Goal: Book appointment/travel/reservation

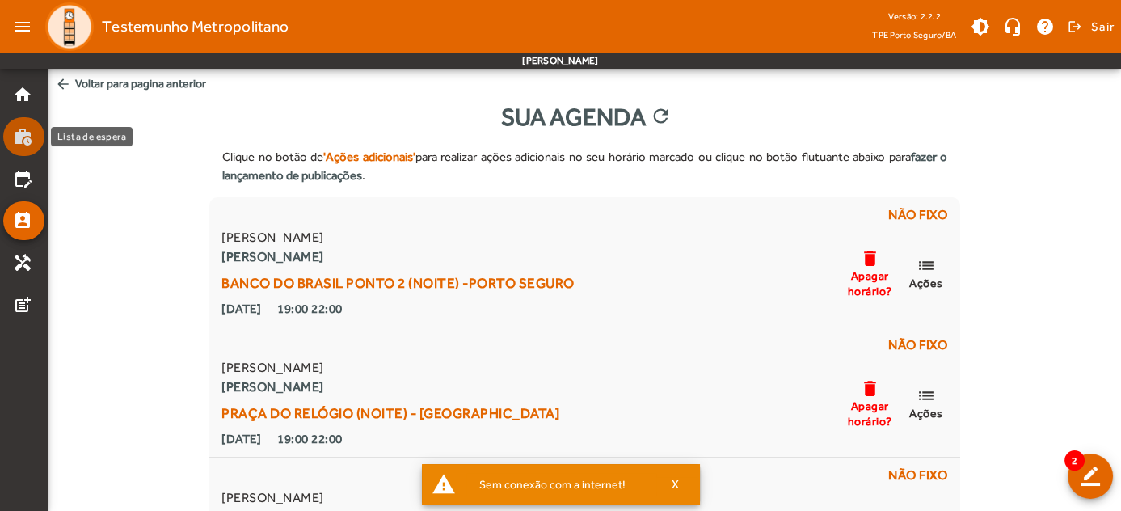
click at [27, 141] on mat-icon "work_history" at bounding box center [22, 136] width 19 height 19
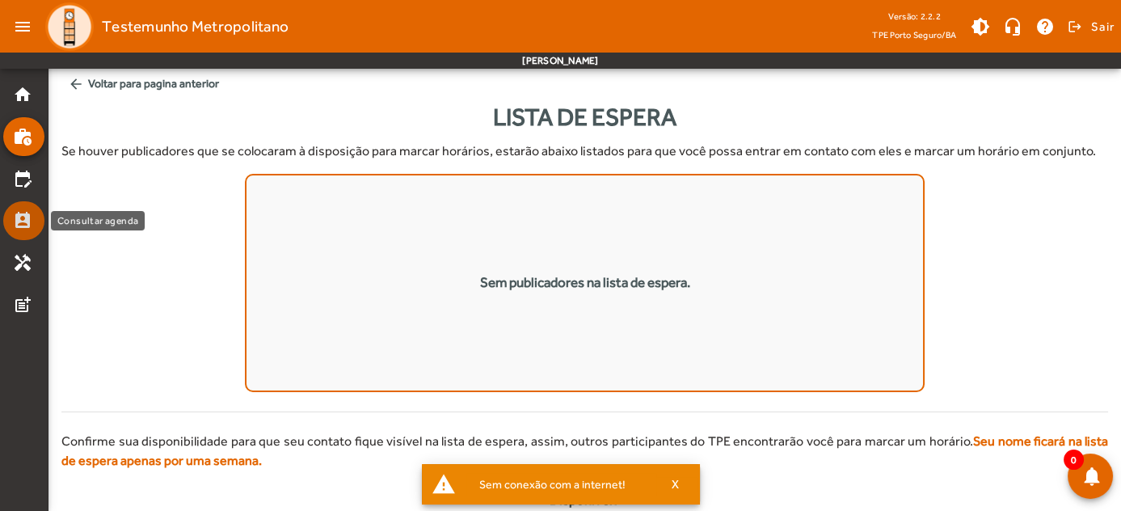
click at [15, 216] on mat-icon "perm_contact_calendar" at bounding box center [22, 220] width 19 height 19
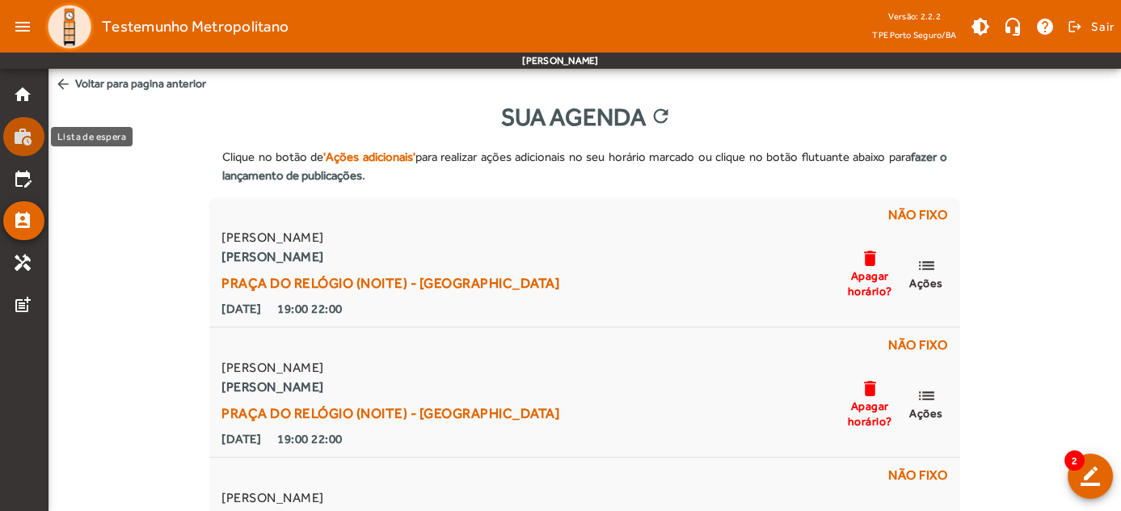
click at [20, 136] on mat-icon "work_history" at bounding box center [22, 136] width 19 height 19
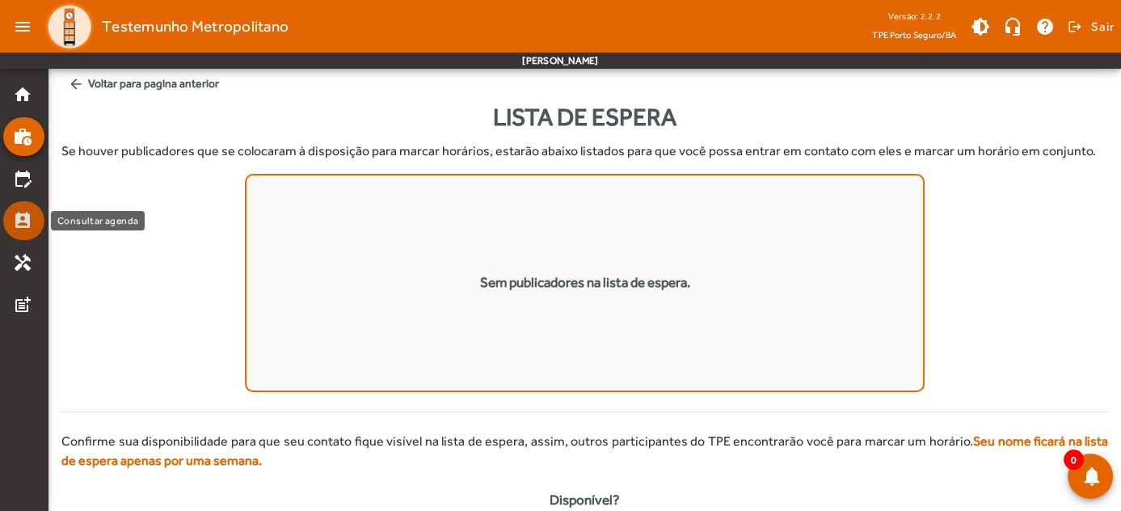
click at [23, 226] on mat-icon "perm_contact_calendar" at bounding box center [22, 220] width 19 height 19
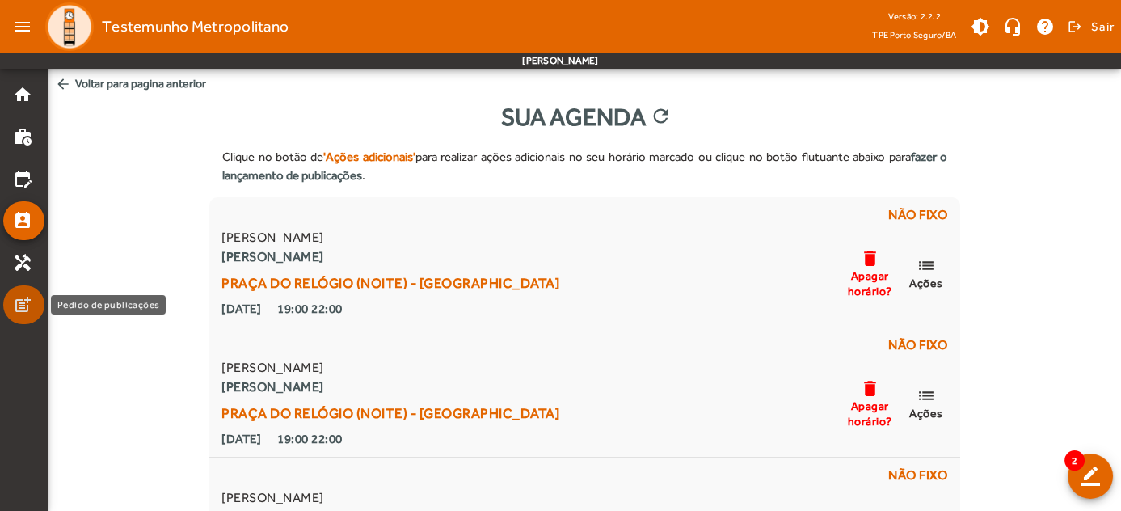
click at [33, 299] on link "post_add" at bounding box center [29, 304] width 32 height 19
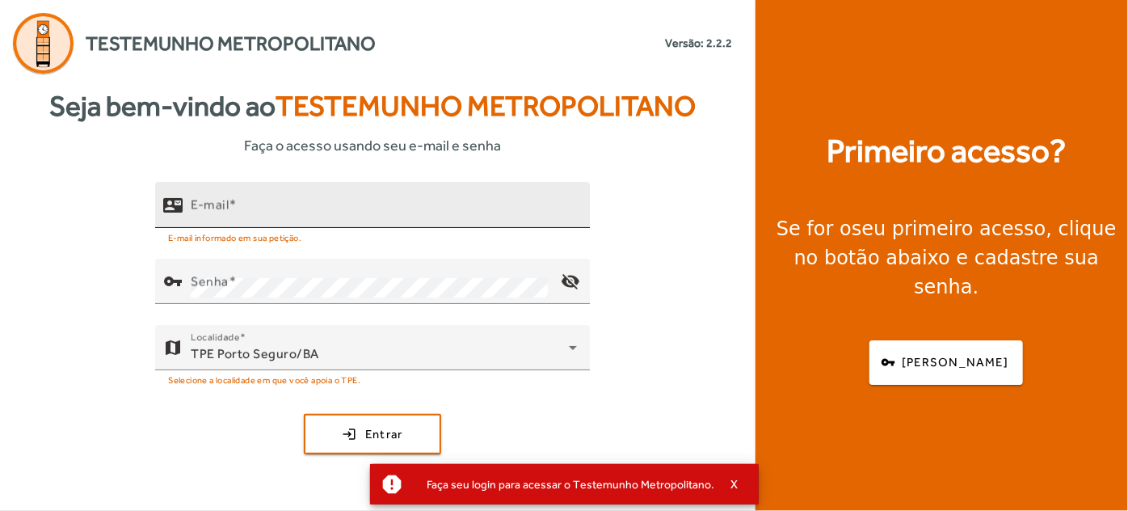
click at [318, 200] on div "E-mail" at bounding box center [384, 205] width 386 height 46
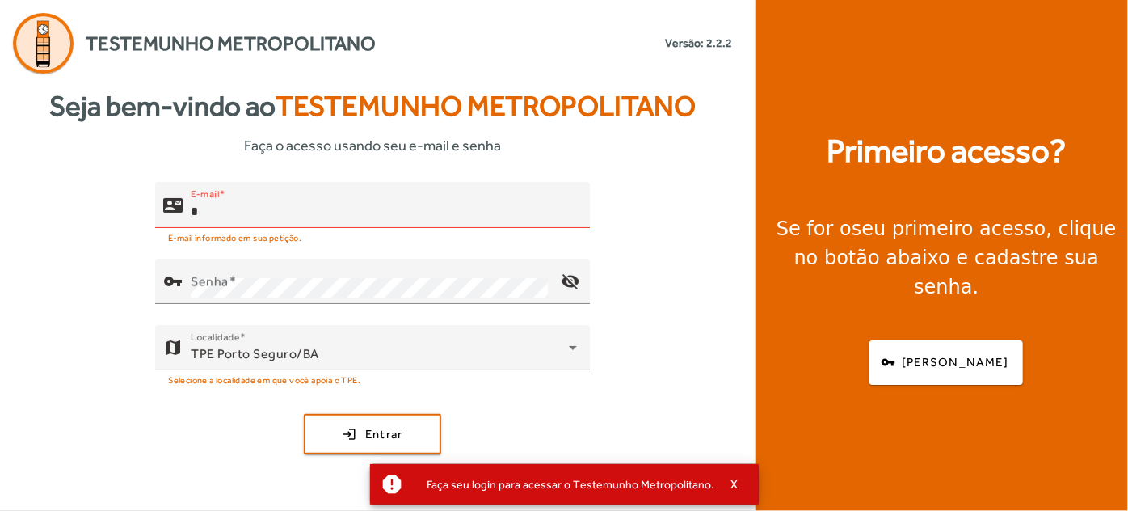
click at [684, 277] on div "contact_mail E-mail * E-mail informado em sua petição. vpn_key Senha visibility…" at bounding box center [373, 341] width 746 height 318
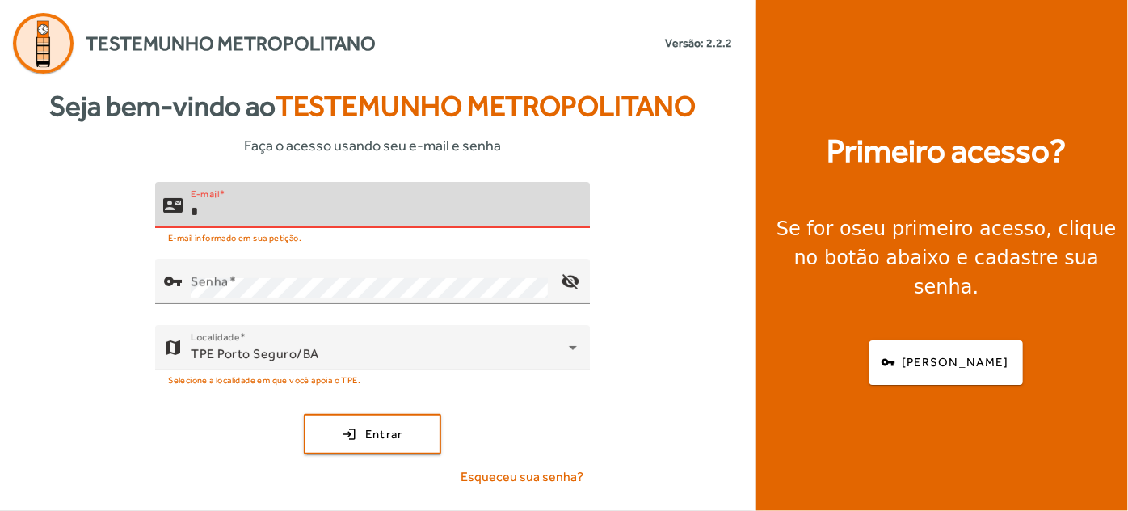
click at [255, 207] on input "*" at bounding box center [384, 211] width 386 height 19
type input "**"
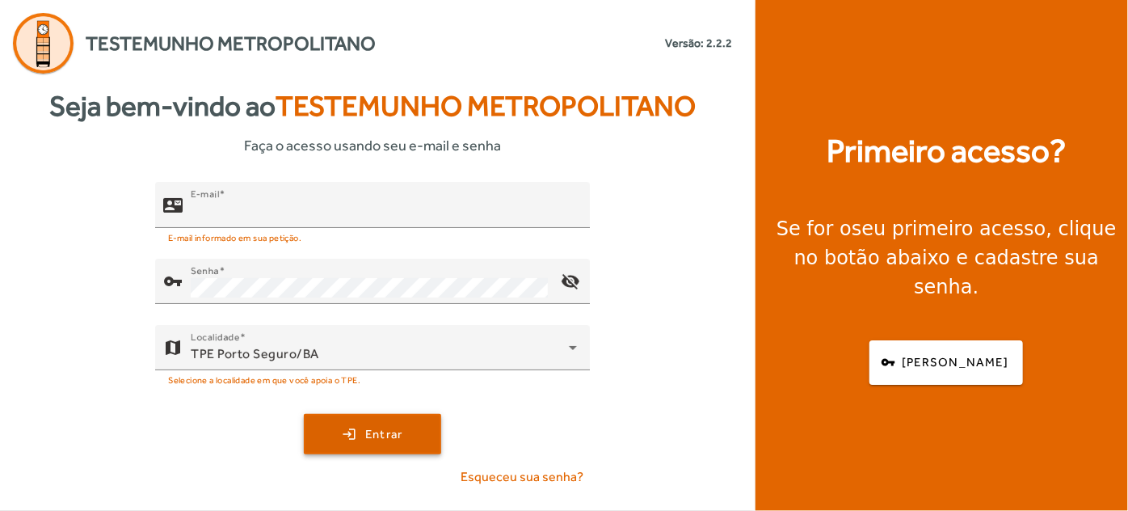
type input "**********"
click at [398, 428] on span "Entrar" at bounding box center [384, 434] width 38 height 19
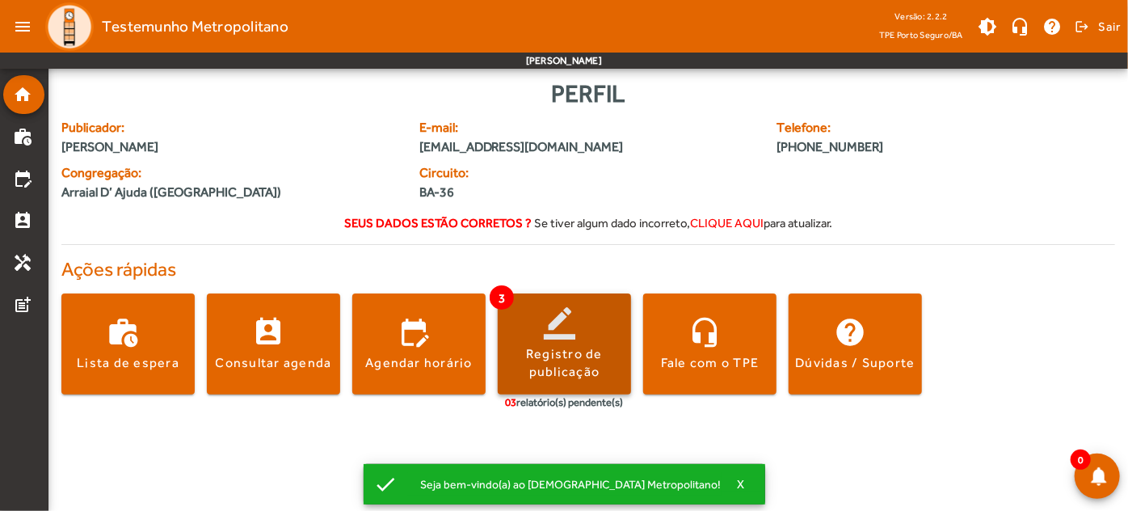
click at [560, 327] on span at bounding box center [564, 344] width 133 height 39
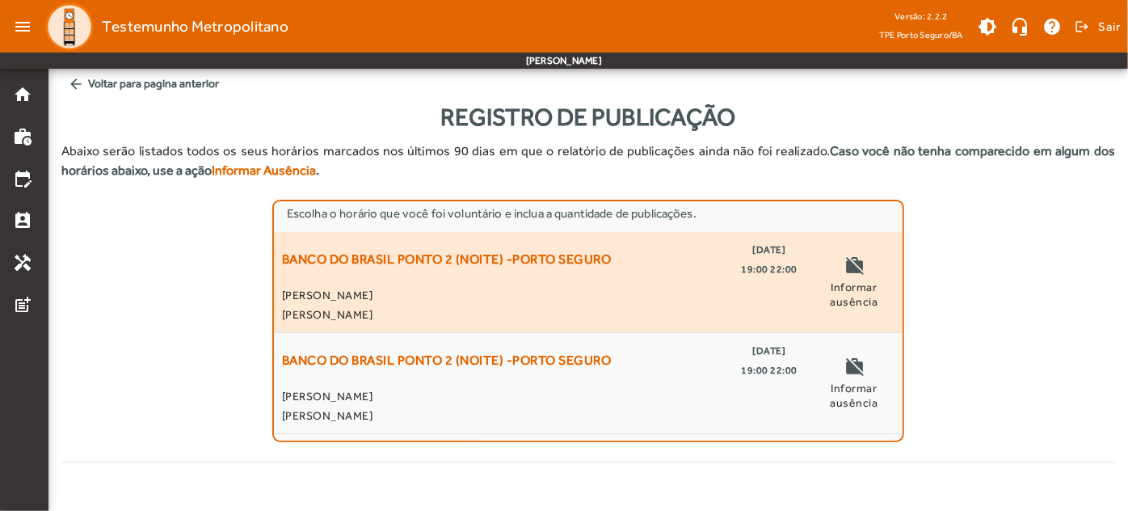
click at [836, 284] on span "Informar ausência" at bounding box center [855, 294] width 82 height 29
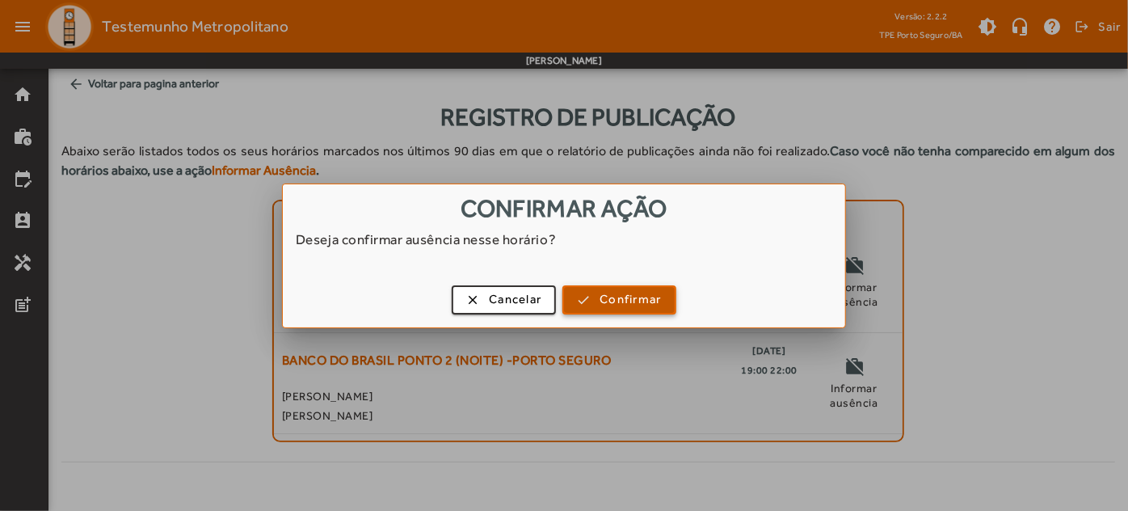
click at [616, 295] on span "Confirmar" at bounding box center [630, 299] width 61 height 19
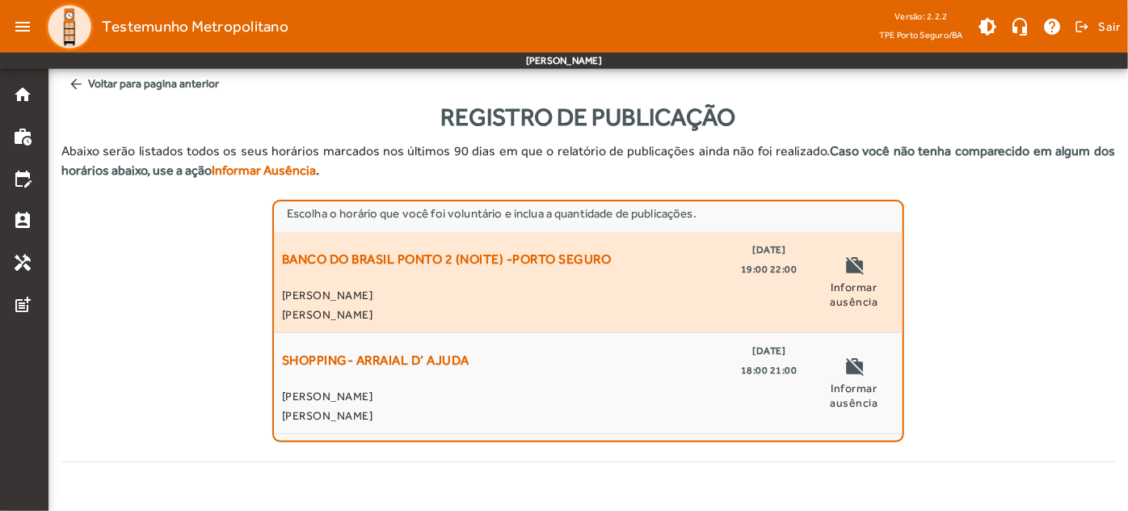
click at [477, 258] on span "BANCO DO BRASIL PONTO 2 (NOITE) -PORTO SEGURO" at bounding box center [447, 259] width 330 height 39
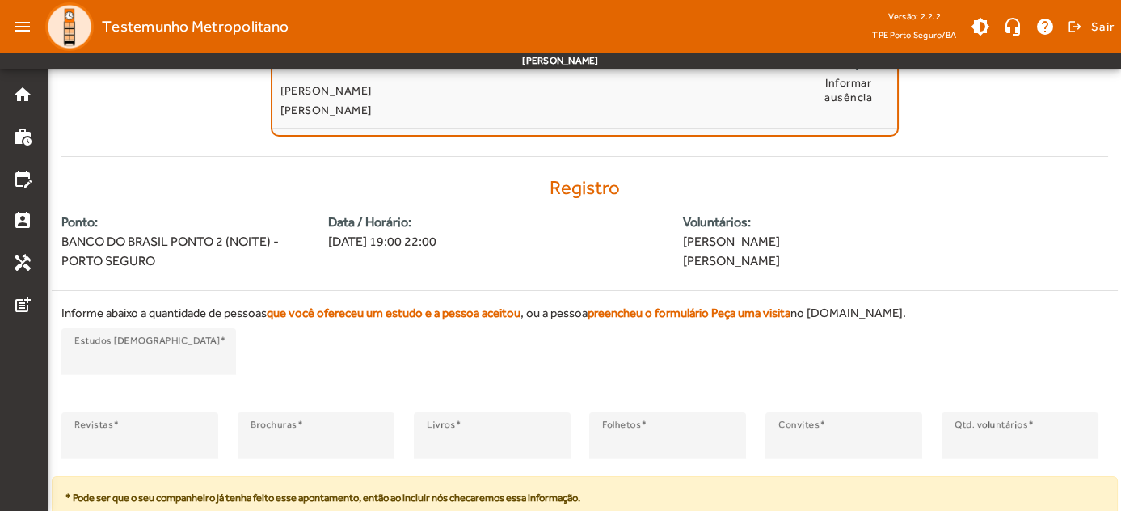
scroll to position [360, 0]
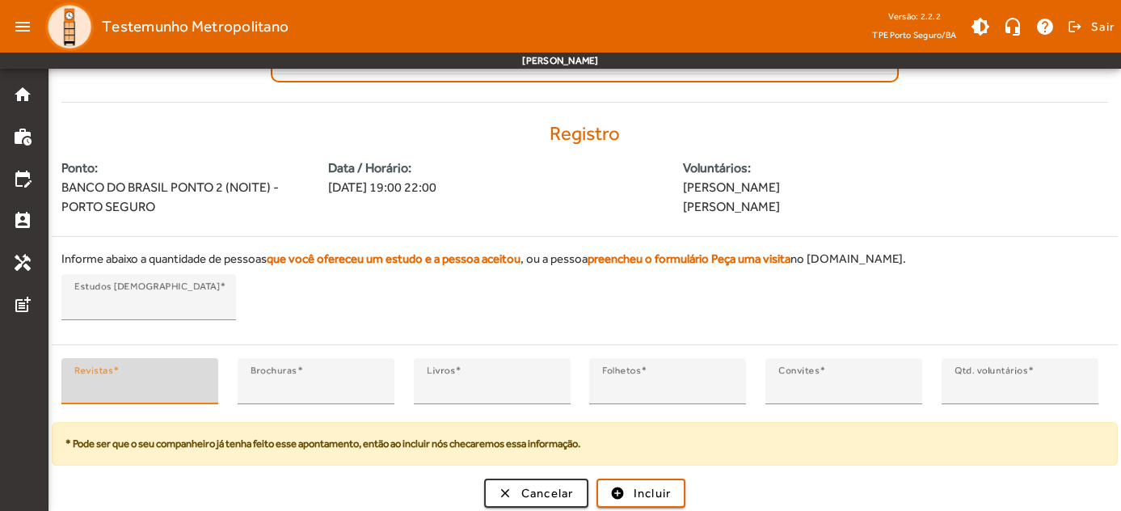
type input "*"
click at [194, 378] on input "*" at bounding box center [139, 387] width 131 height 19
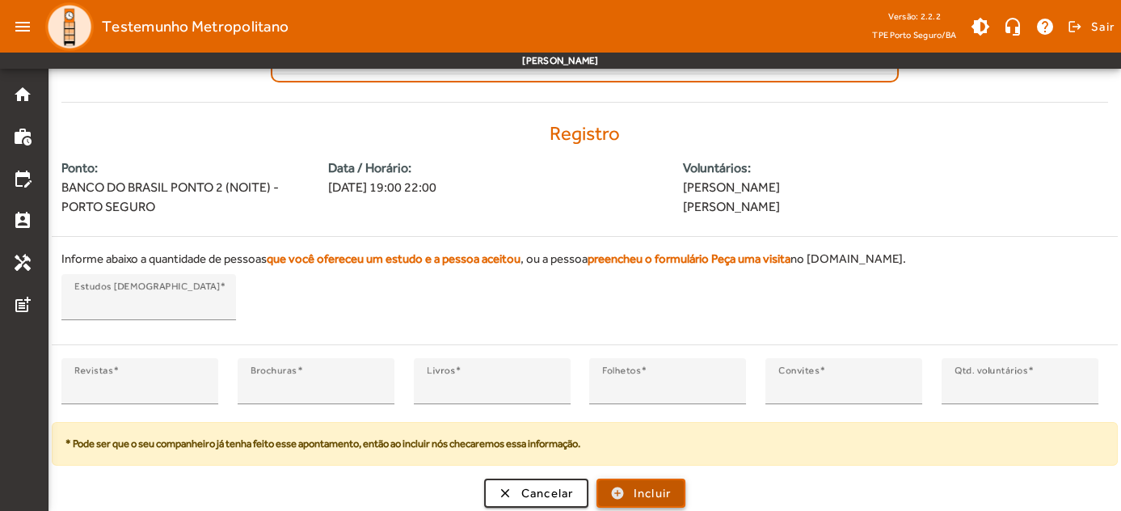
click at [637, 484] on span "Incluir" at bounding box center [653, 493] width 38 height 19
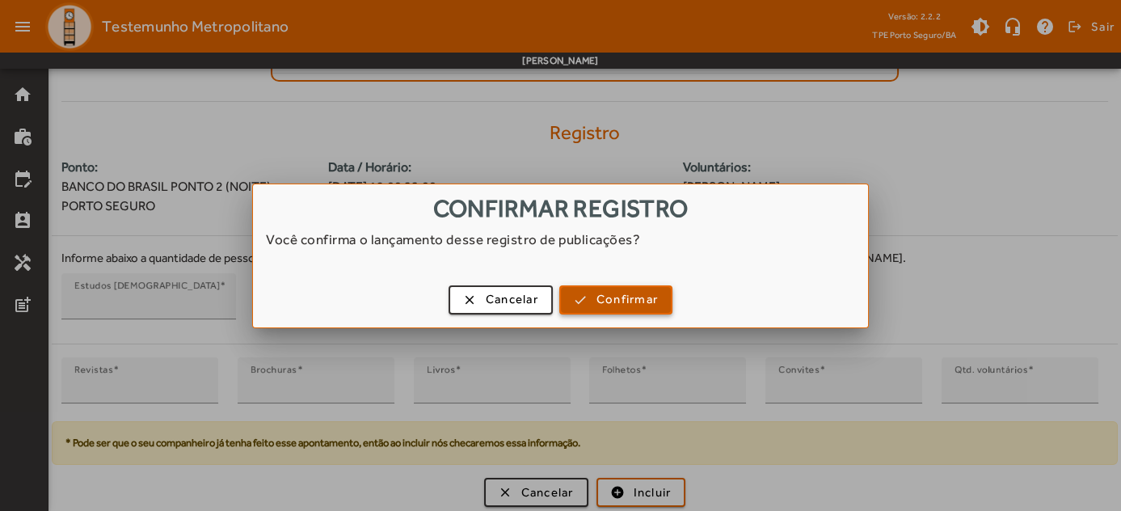
click at [605, 307] on span "Confirmar" at bounding box center [626, 299] width 61 height 19
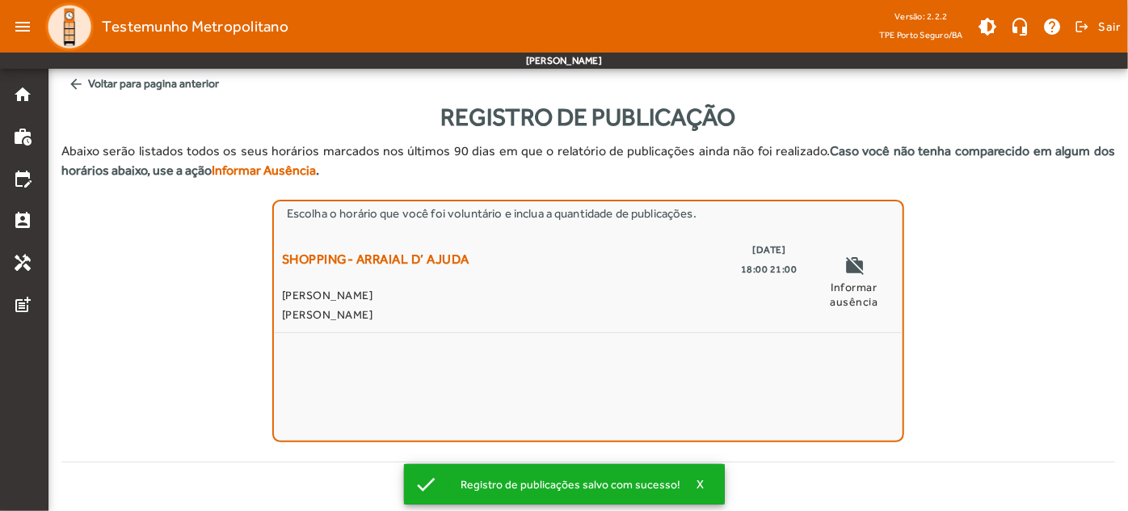
click at [605, 307] on span "[PERSON_NAME]" at bounding box center [540, 314] width 516 height 19
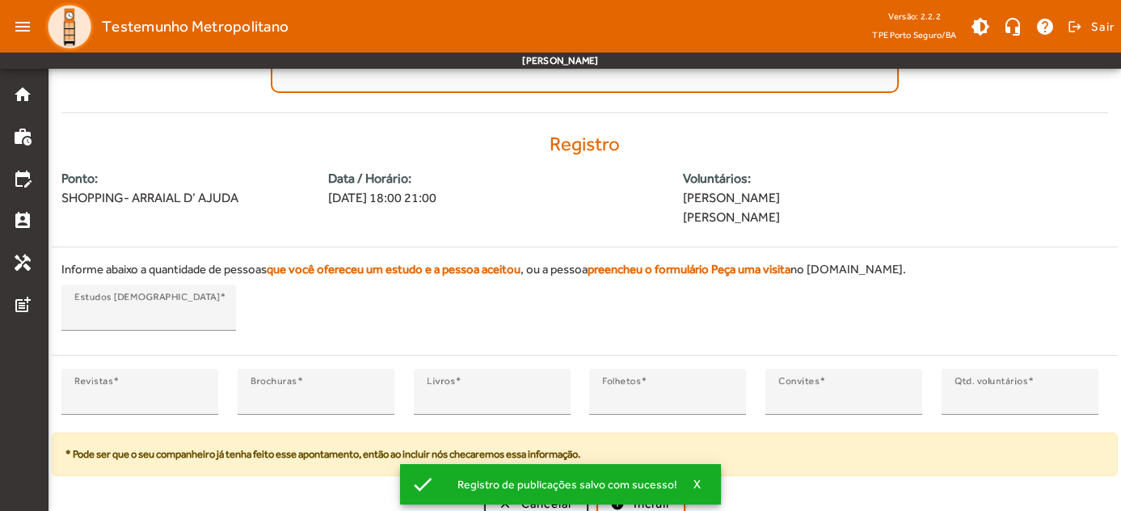
scroll to position [360, 0]
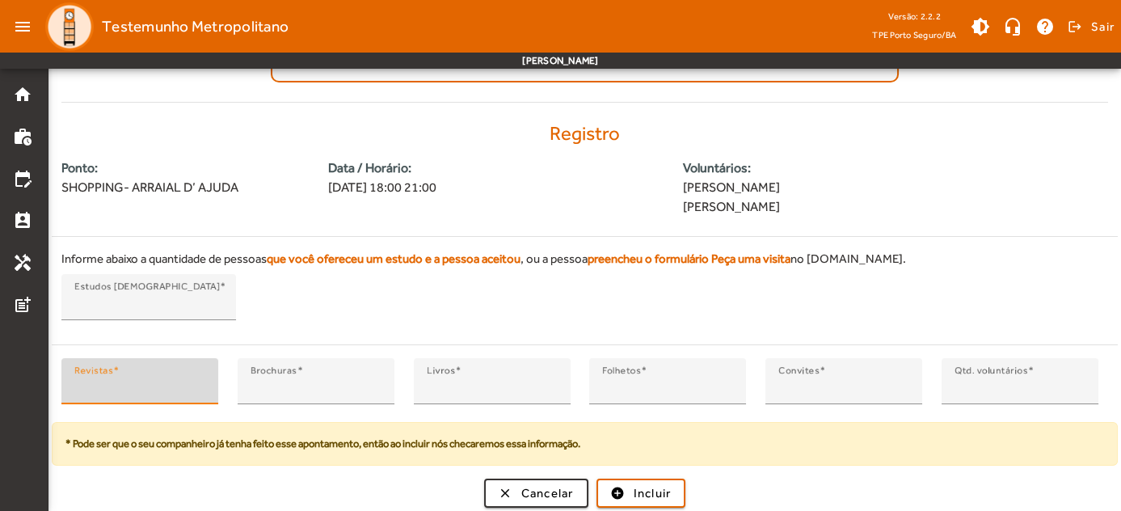
click at [200, 381] on input "*" at bounding box center [139, 387] width 131 height 19
type input "*"
click at [200, 381] on input "*" at bounding box center [139, 387] width 131 height 19
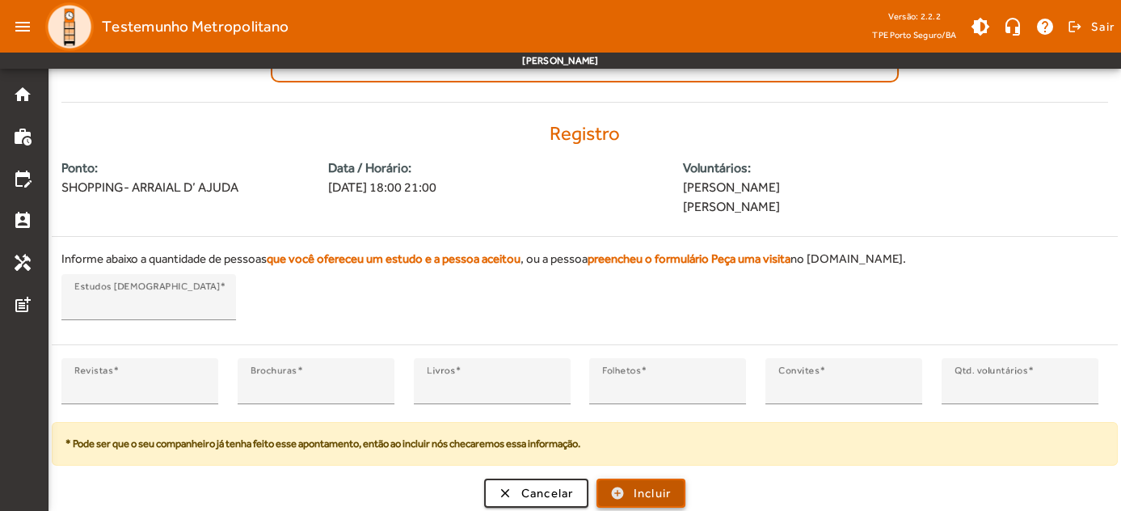
click at [643, 484] on span "Incluir" at bounding box center [653, 493] width 38 height 19
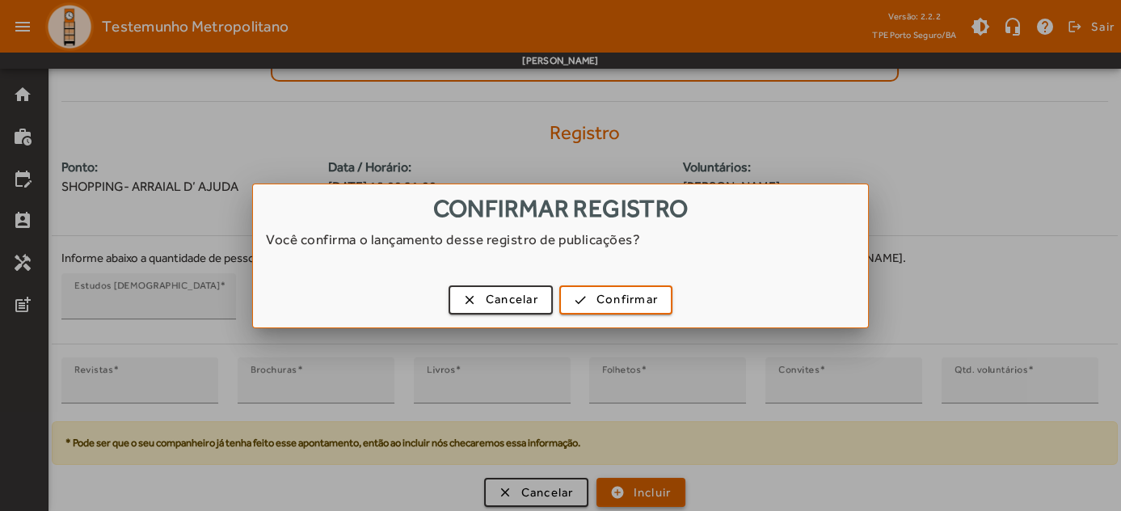
scroll to position [0, 0]
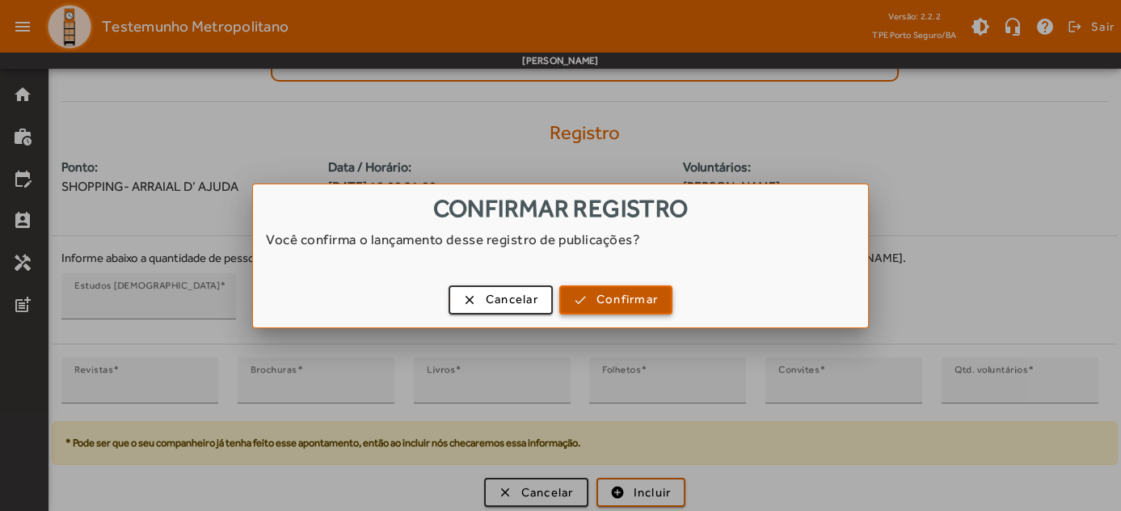
click at [597, 290] on span "Confirmar" at bounding box center [626, 299] width 61 height 19
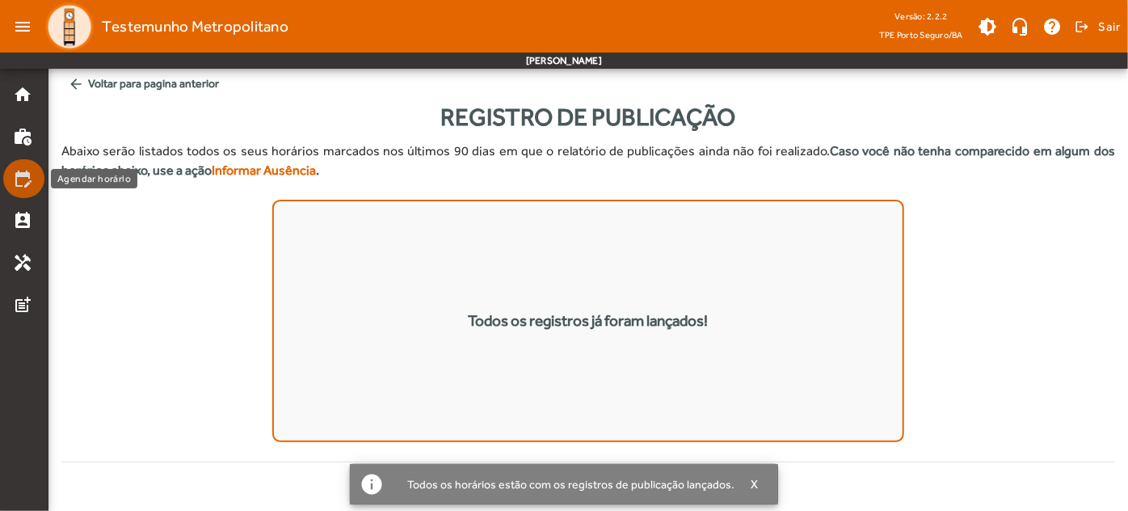
click at [24, 187] on mat-icon "edit_calendar" at bounding box center [22, 178] width 19 height 19
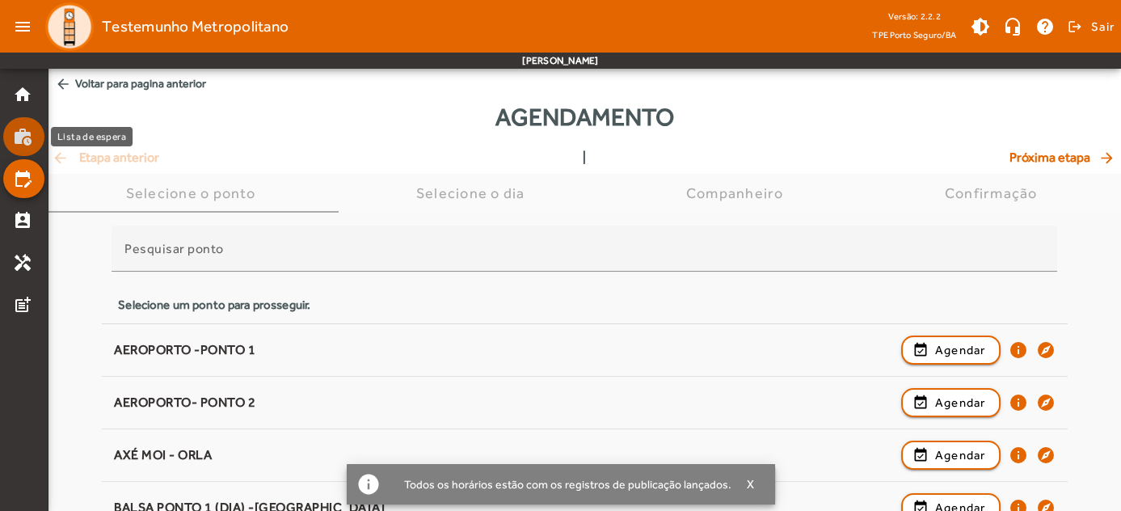
click at [21, 139] on mat-icon "work_history" at bounding box center [22, 136] width 19 height 19
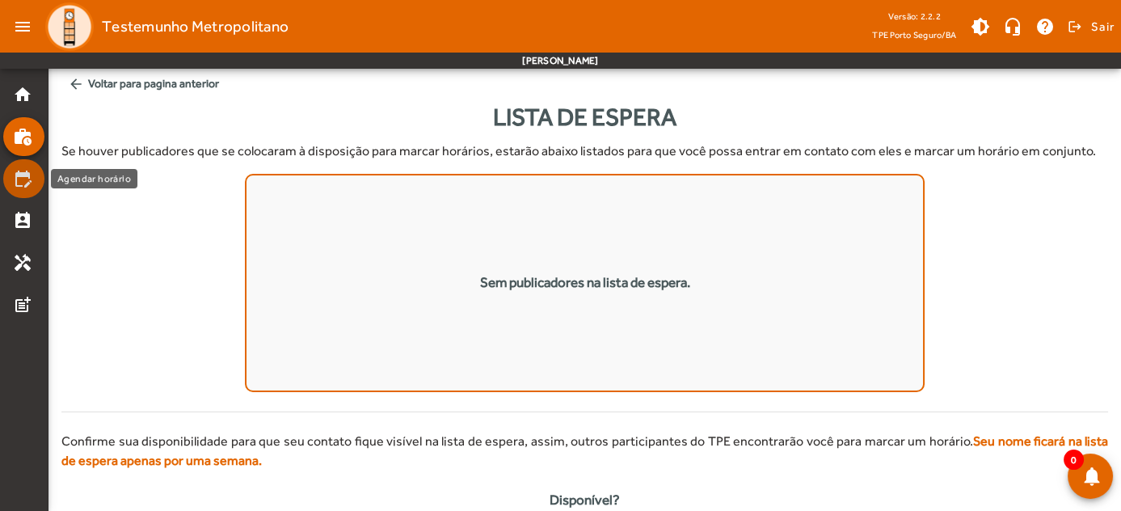
click at [21, 189] on mat-list-item "edit_calendar" at bounding box center [23, 178] width 41 height 39
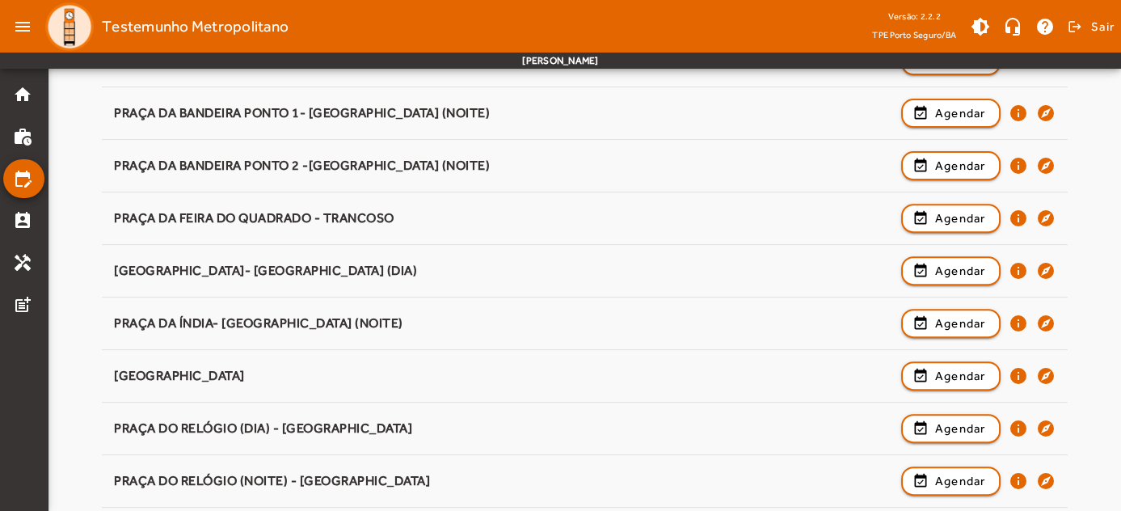
scroll to position [1788, 0]
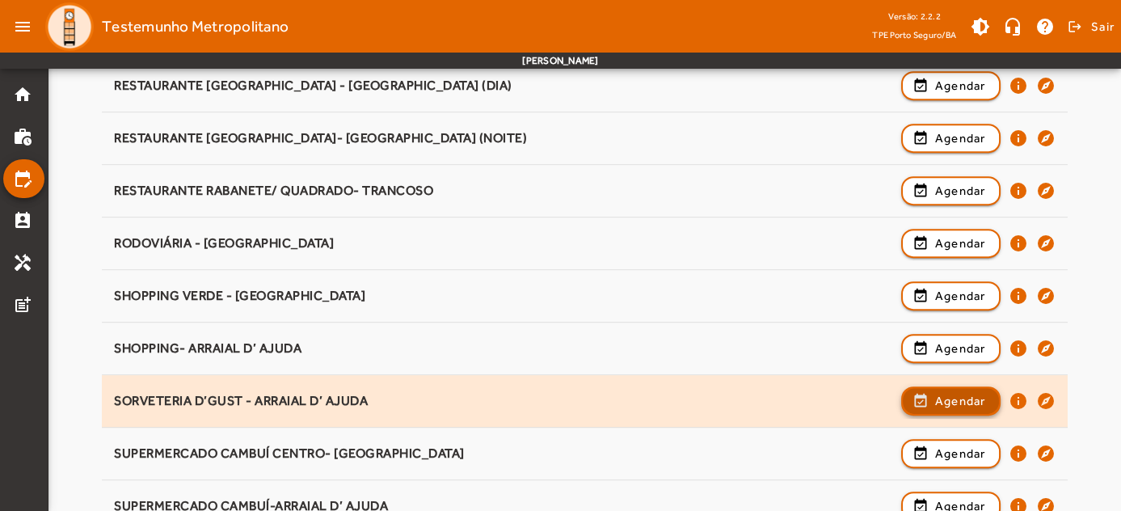
click at [959, 396] on span "Agendar" at bounding box center [960, 400] width 51 height 19
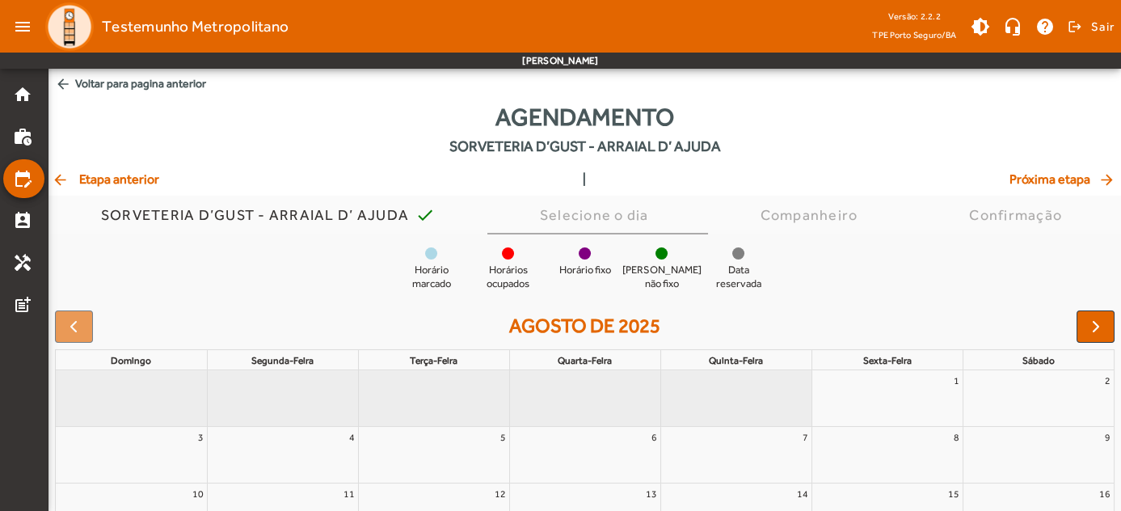
scroll to position [204, 0]
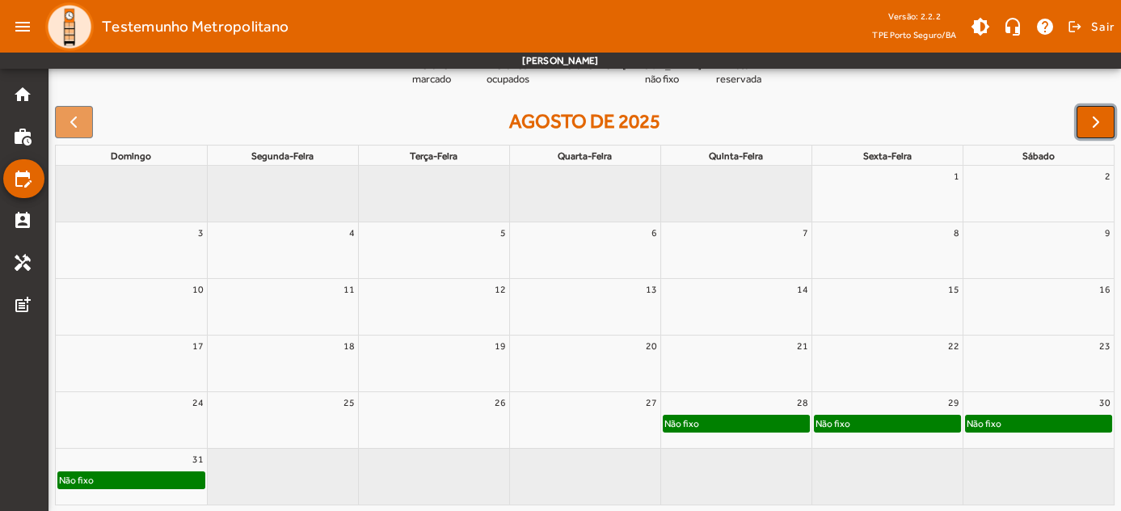
click at [1092, 121] on span "button" at bounding box center [1095, 121] width 19 height 19
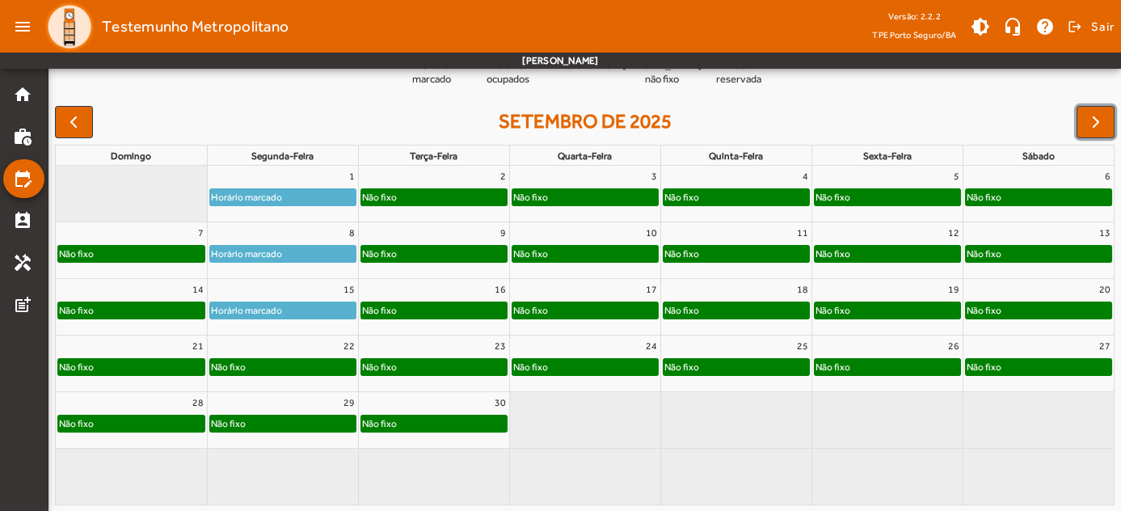
click at [425, 188] on div "Não fixo" at bounding box center [434, 197] width 150 height 19
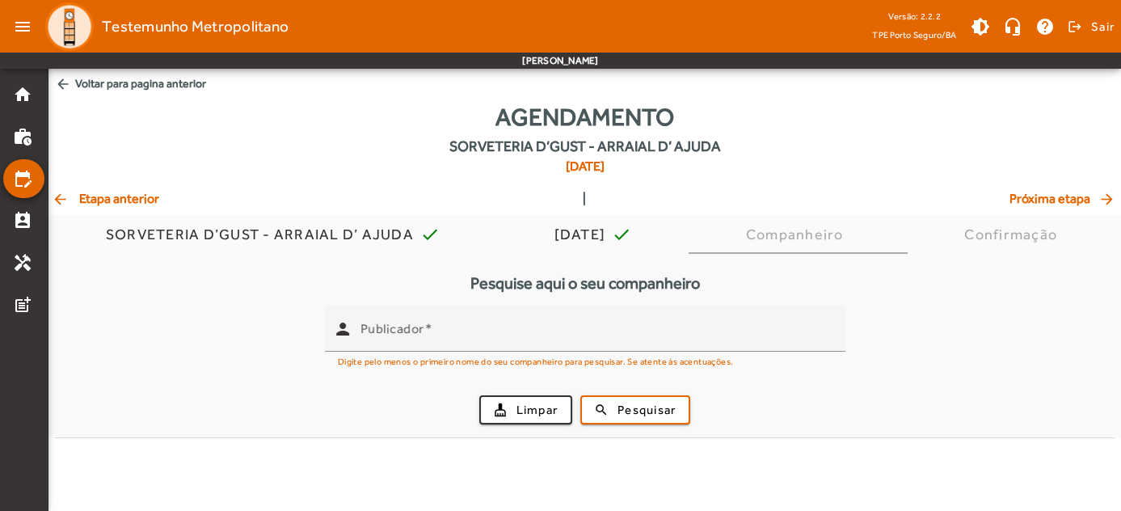
scroll to position [0, 0]
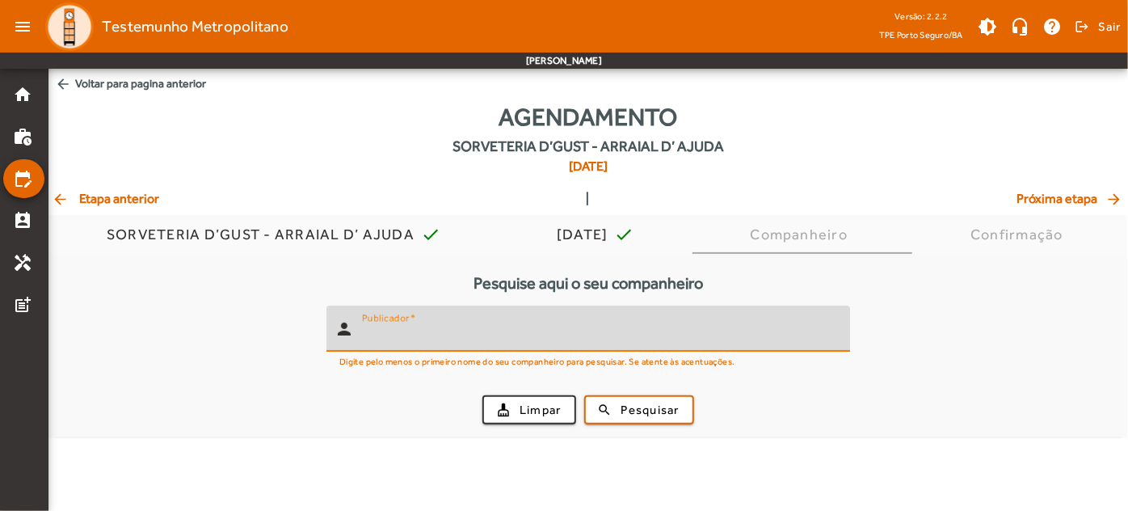
click at [440, 329] on input "Publicador" at bounding box center [599, 335] width 475 height 19
type input "****"
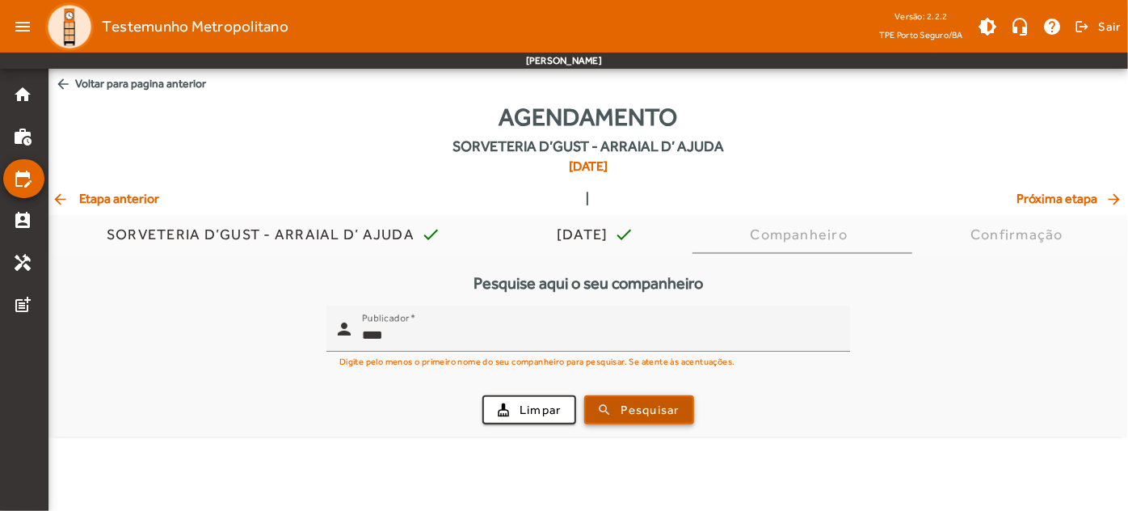
click at [633, 414] on span "Pesquisar" at bounding box center [651, 410] width 58 height 19
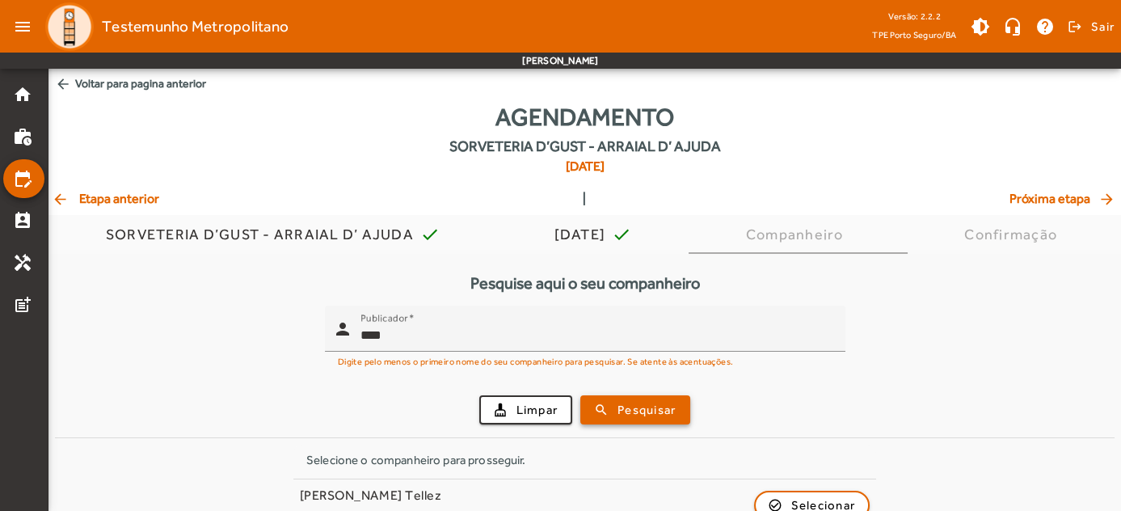
scroll to position [398, 0]
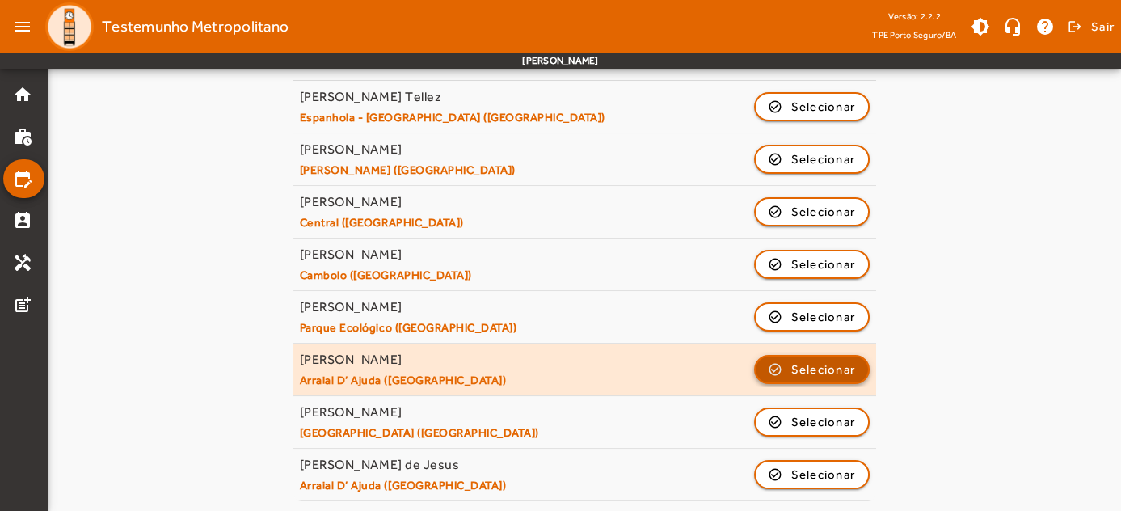
click at [815, 369] on span "Selecionar" at bounding box center [823, 369] width 65 height 19
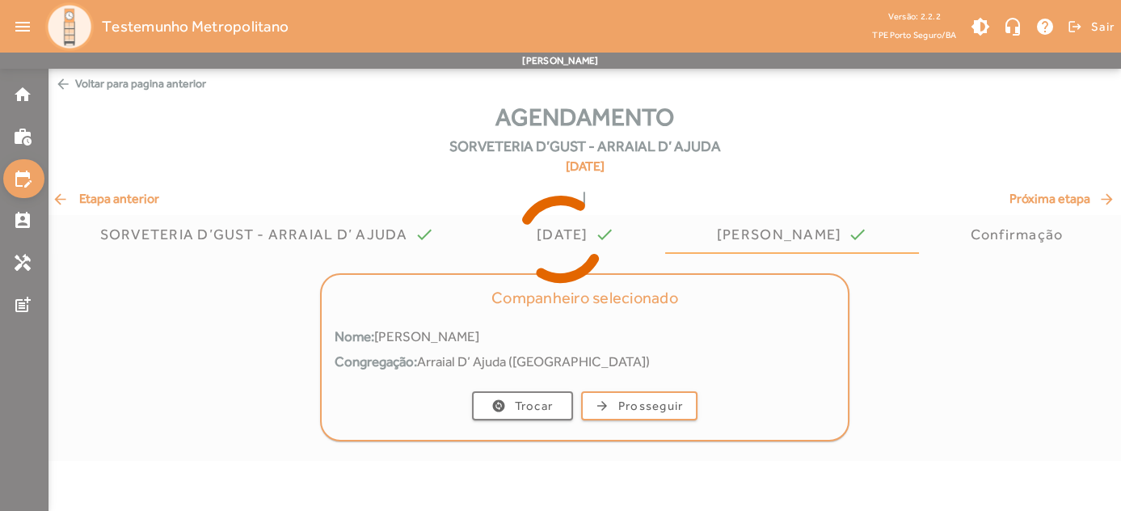
scroll to position [0, 0]
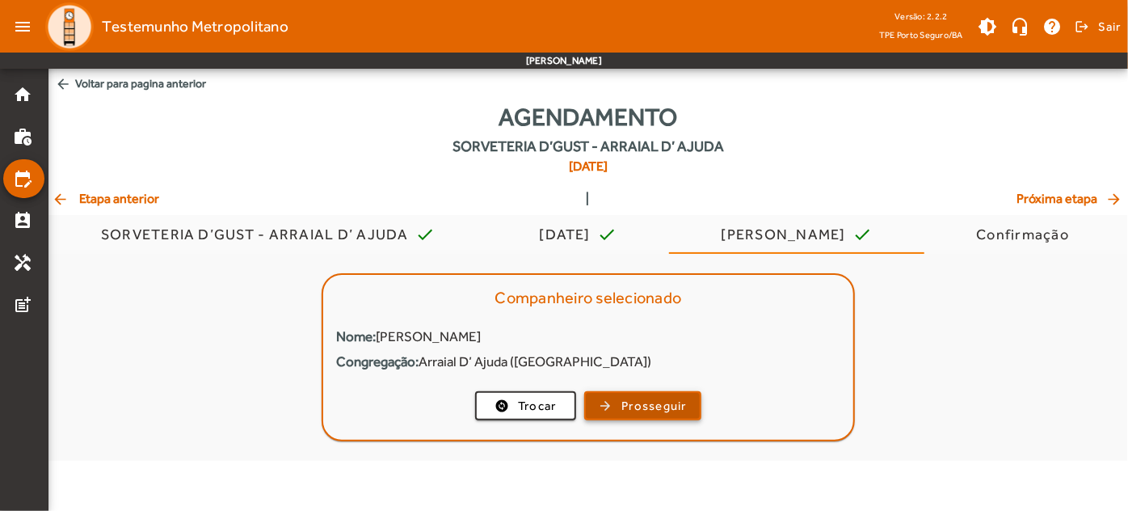
click at [603, 404] on span "button" at bounding box center [643, 405] width 114 height 39
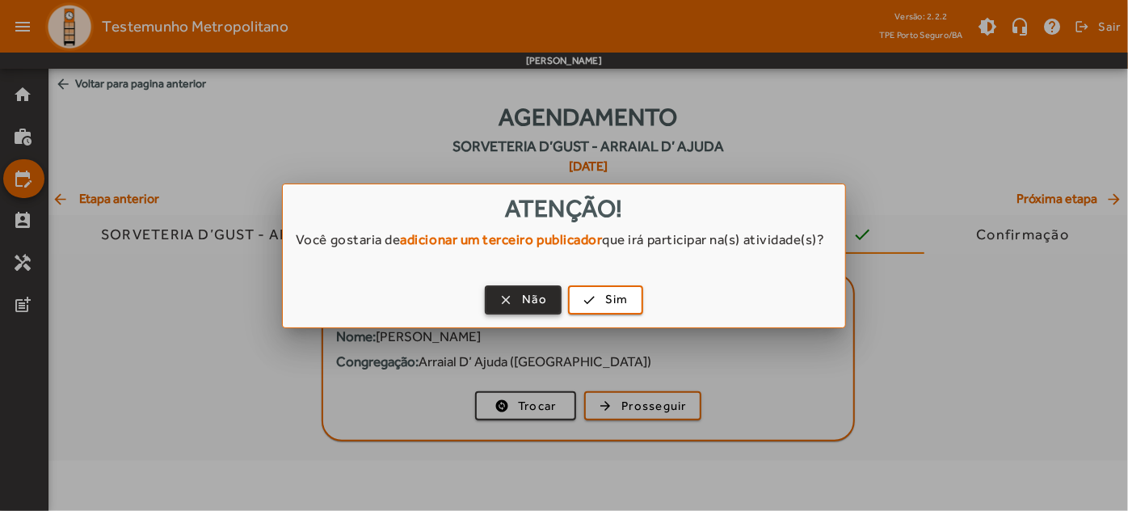
click at [506, 297] on span "button" at bounding box center [524, 299] width 74 height 39
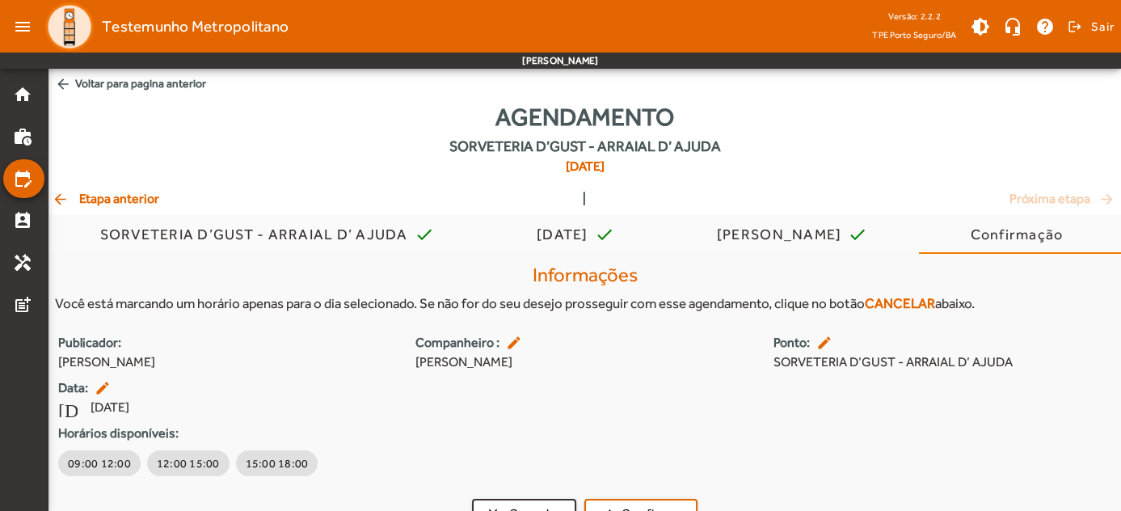
click at [103, 204] on span "arrow_back Etapa anterior" at bounding box center [105, 198] width 107 height 19
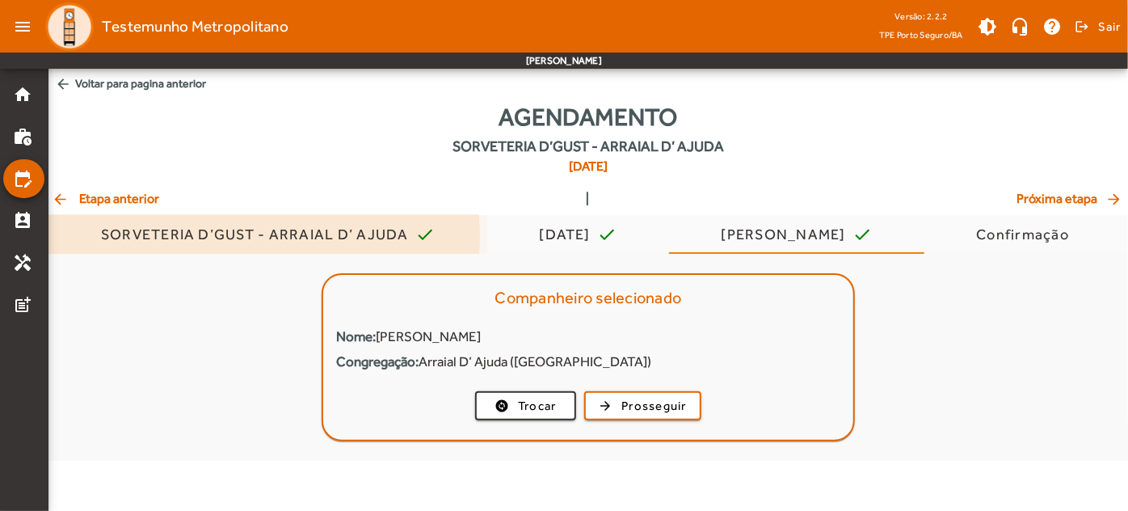
click at [254, 236] on div "SORVETERIA D’GUST - ARRAIAL D’ AJUDA" at bounding box center [258, 234] width 314 height 16
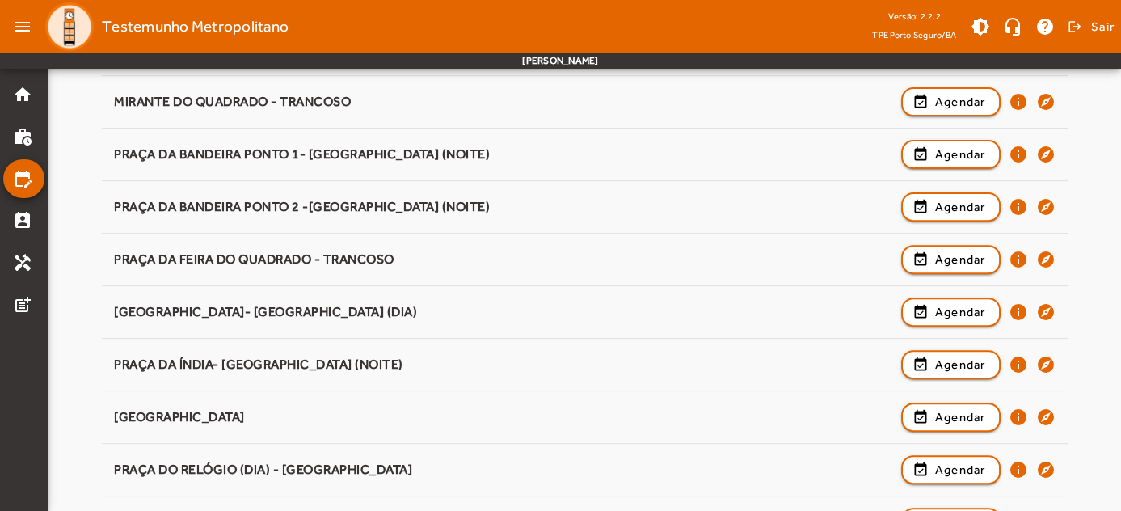
scroll to position [1788, 0]
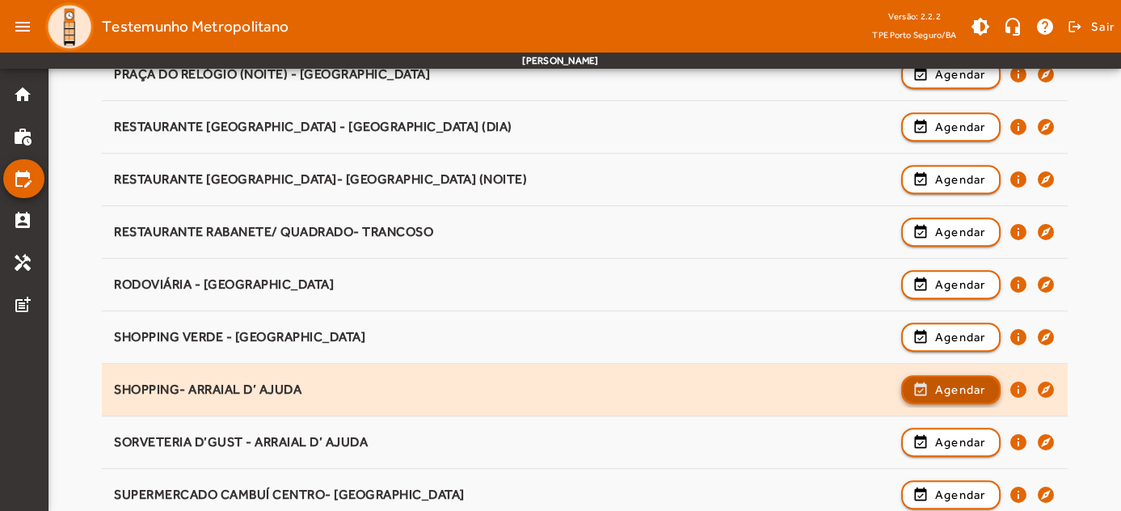
click at [971, 386] on span "Agendar" at bounding box center [960, 389] width 51 height 19
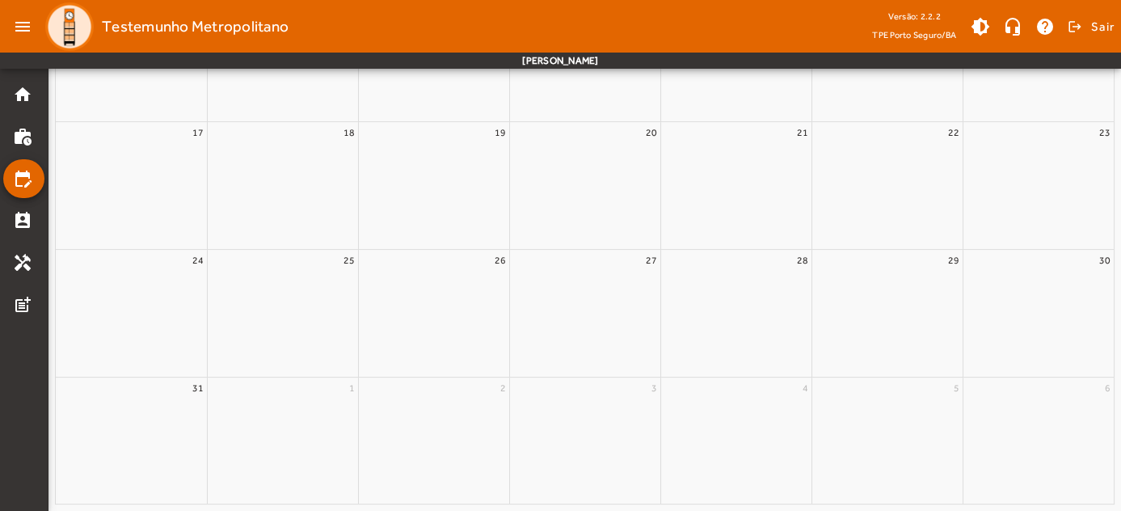
scroll to position [0, 0]
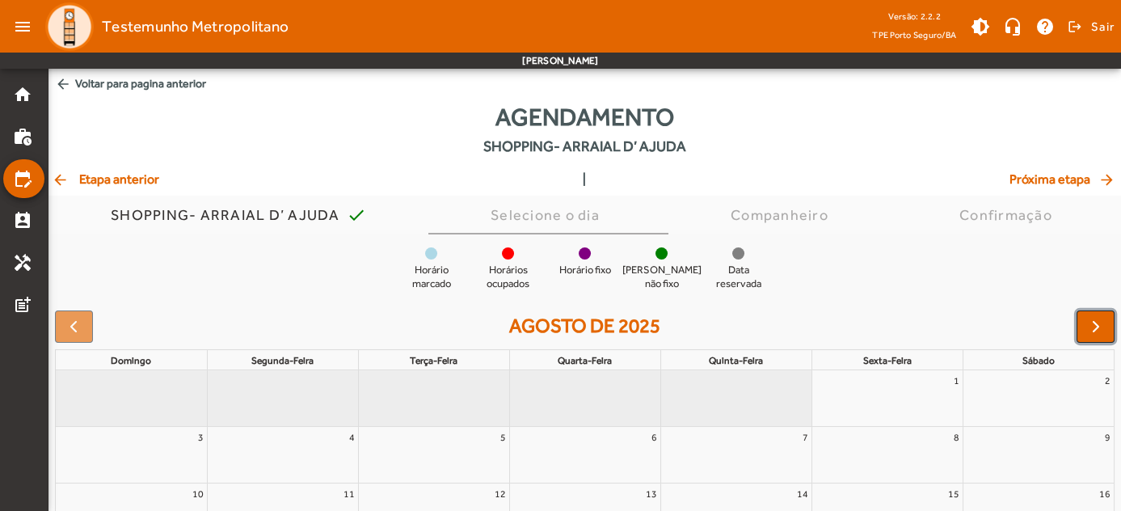
click at [1086, 337] on button "button" at bounding box center [1096, 326] width 38 height 32
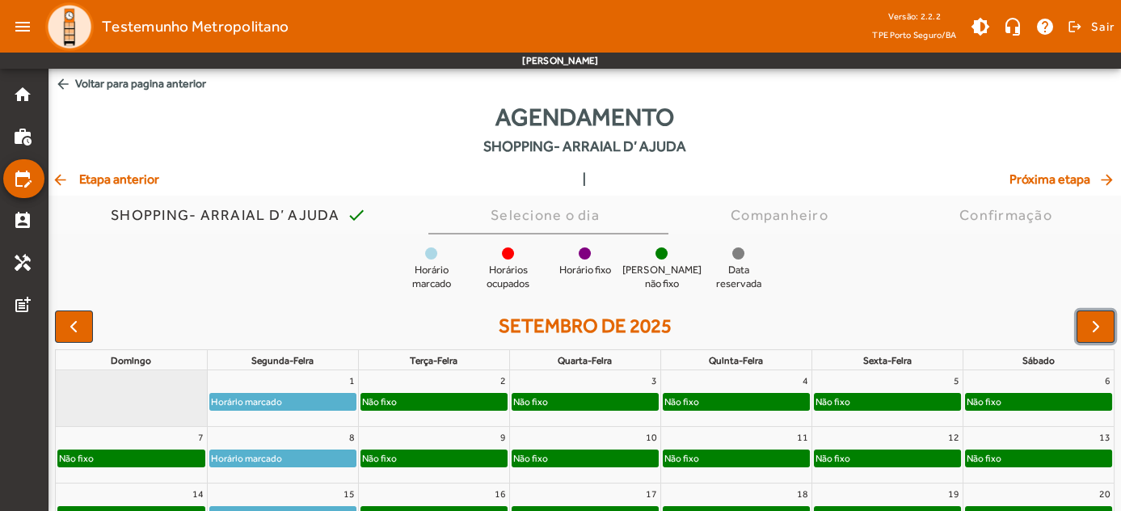
click at [463, 407] on div "Não fixo" at bounding box center [433, 402] width 145 height 16
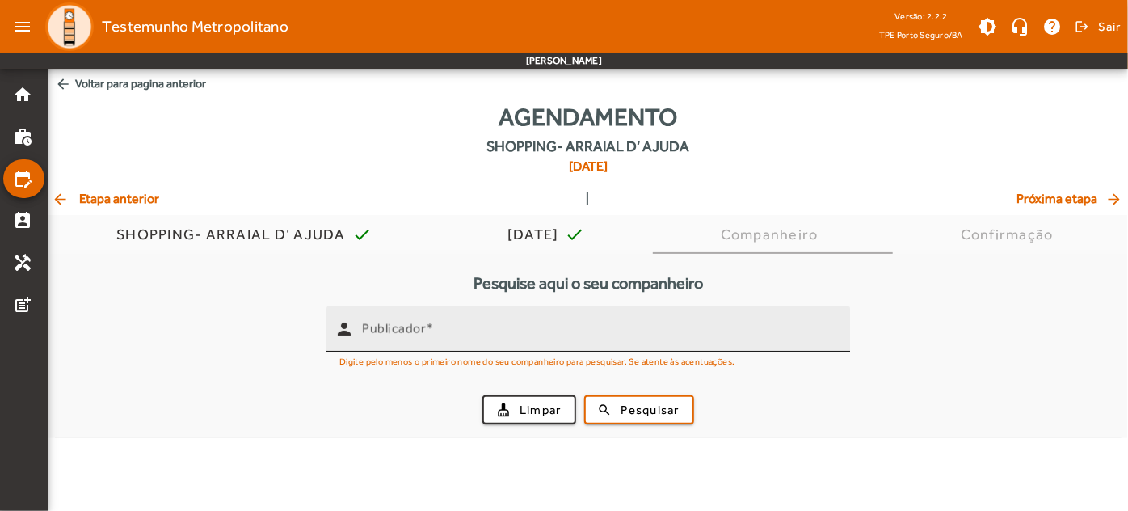
click at [398, 327] on mat-label "Publicador" at bounding box center [394, 328] width 64 height 15
click at [398, 327] on input "Publicador" at bounding box center [599, 335] width 475 height 19
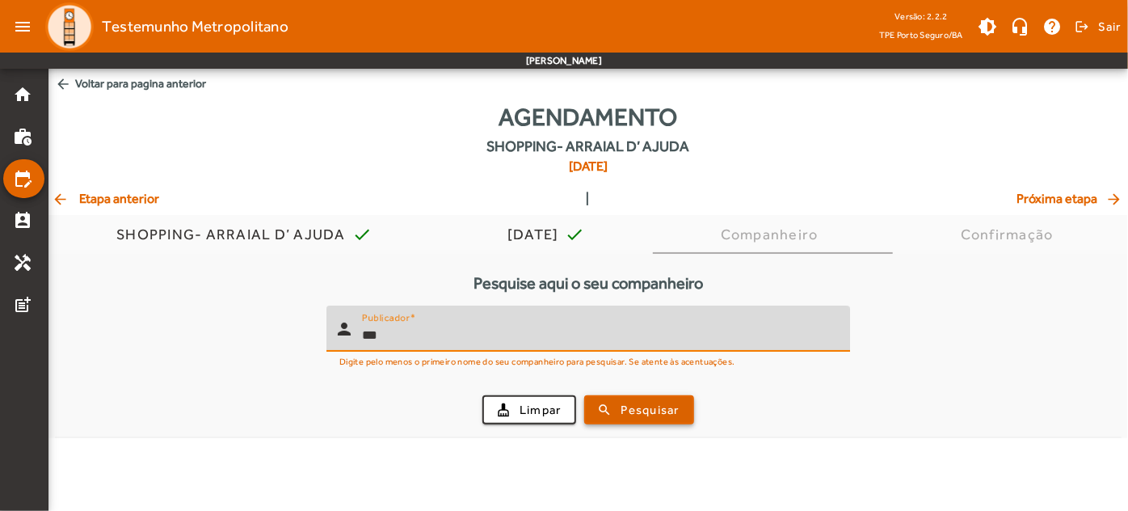
type input "***"
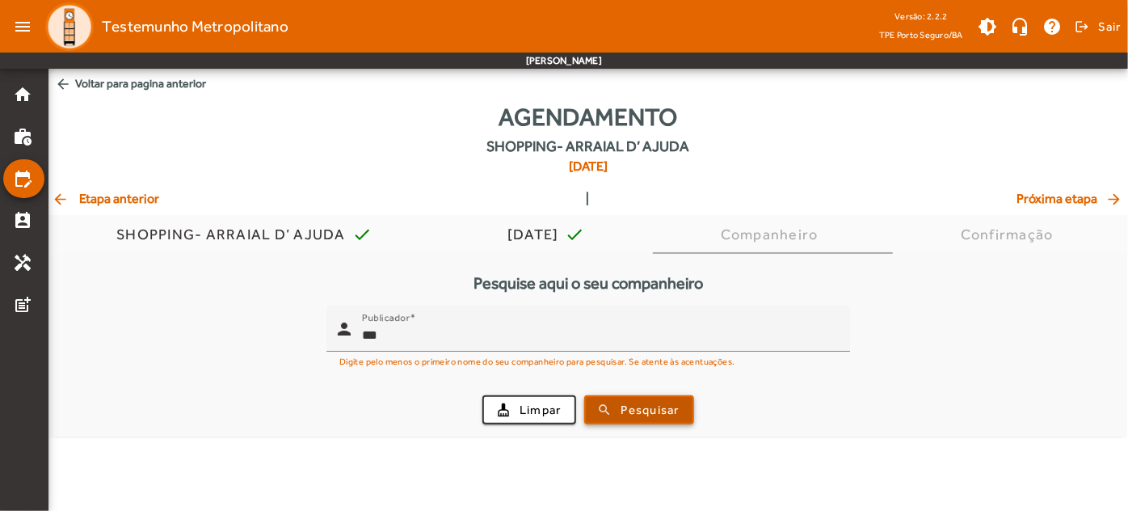
click at [647, 411] on span "Pesquisar" at bounding box center [651, 410] width 58 height 19
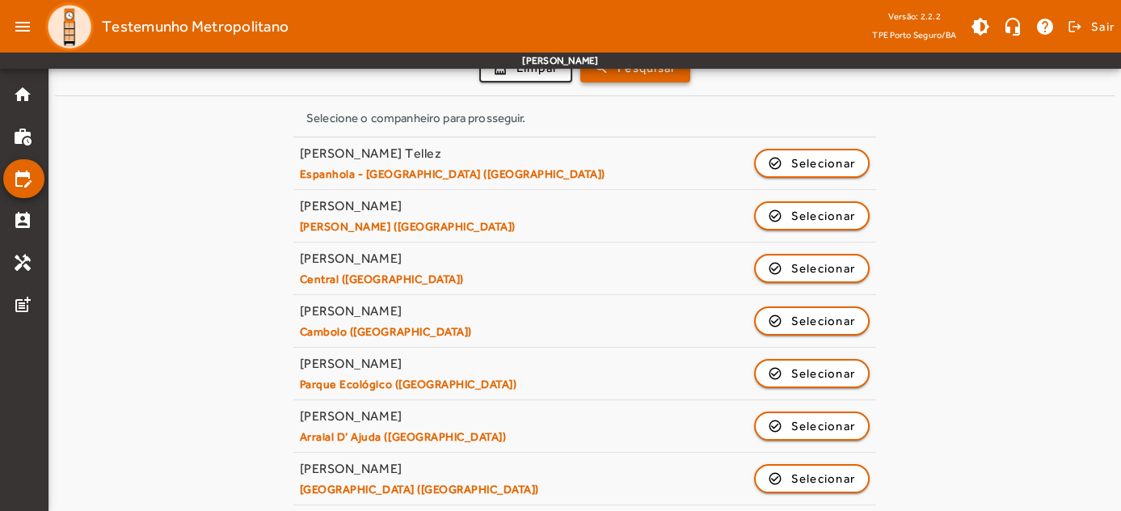
scroll to position [398, 0]
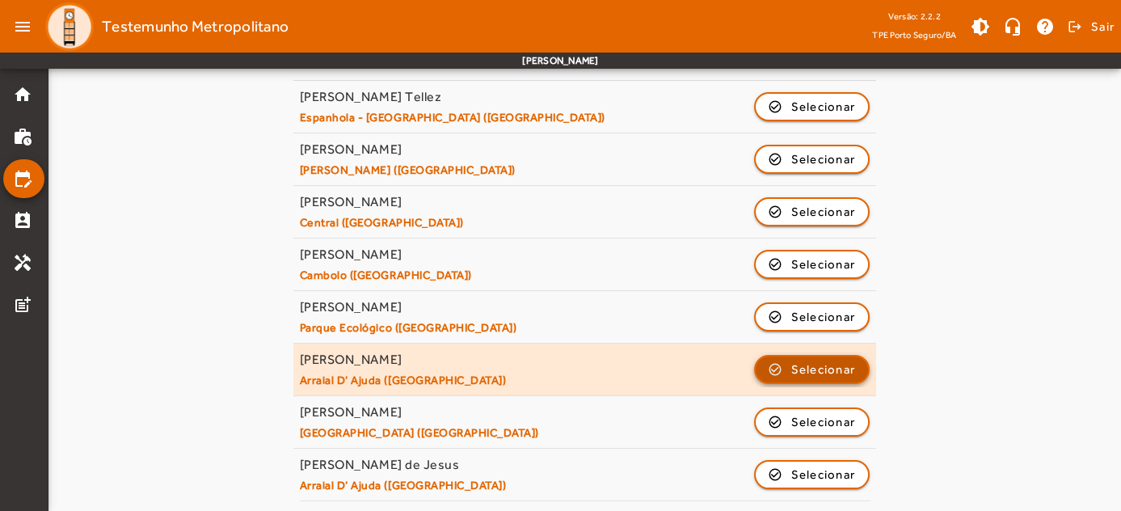
click at [803, 363] on span "Selecionar" at bounding box center [823, 369] width 65 height 19
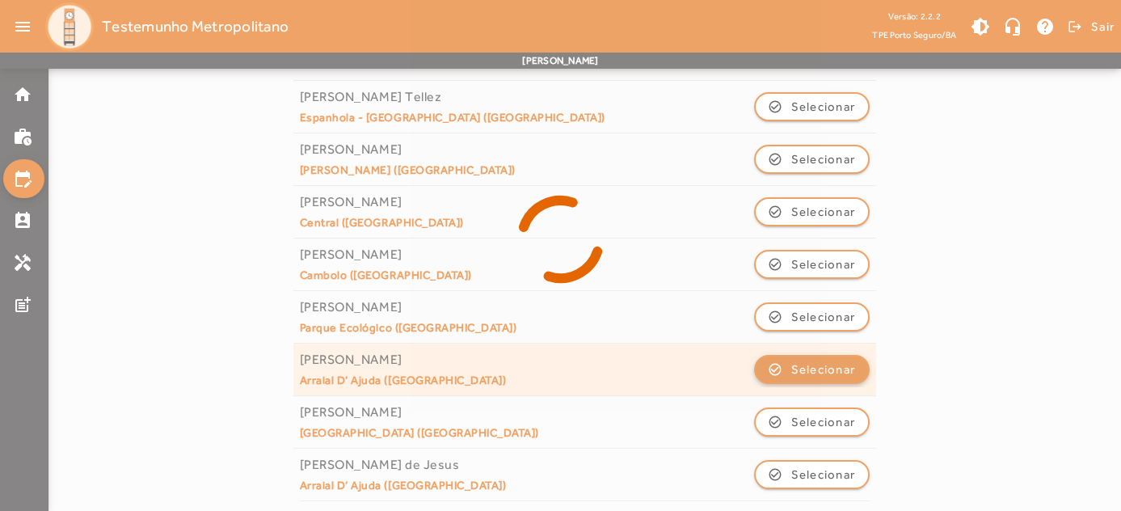
scroll to position [0, 0]
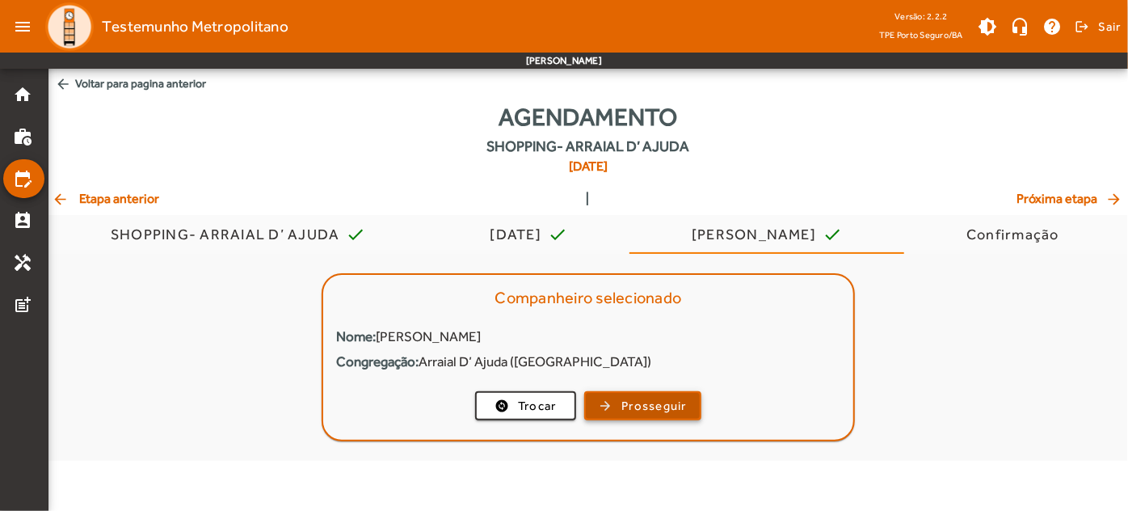
click at [605, 407] on span "button" at bounding box center [643, 405] width 114 height 39
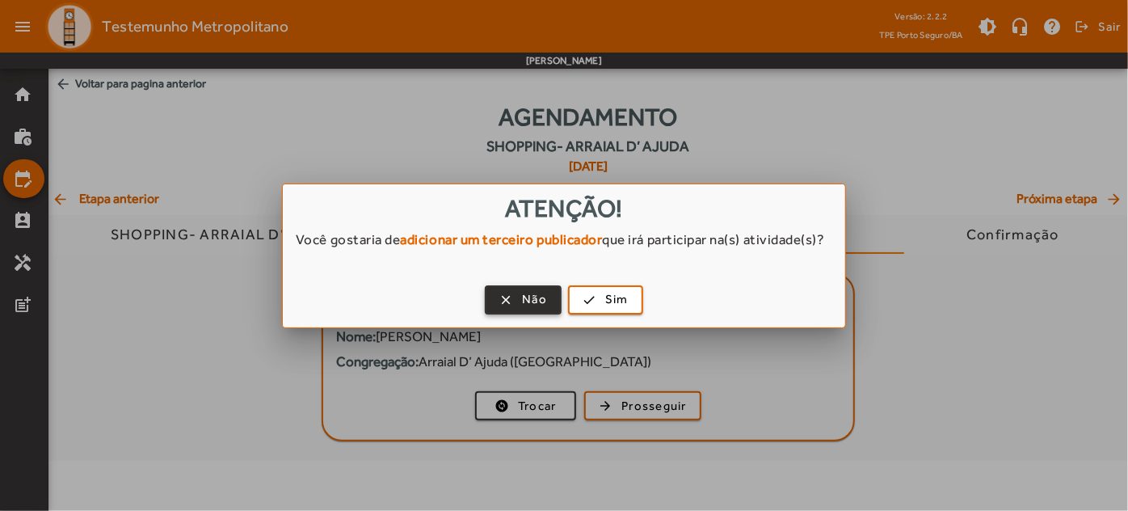
click at [528, 307] on span "Não" at bounding box center [534, 299] width 25 height 19
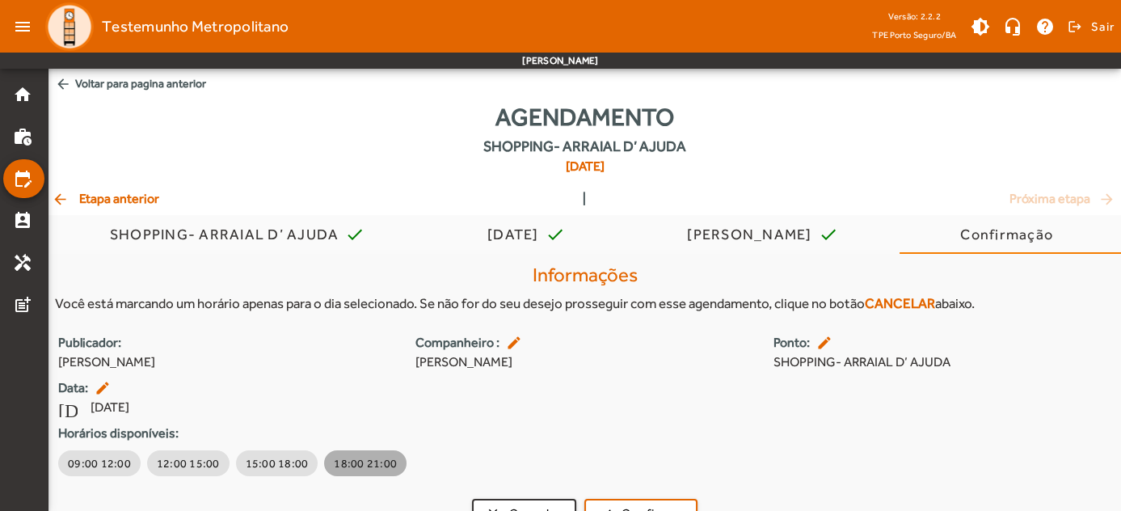
click at [356, 462] on span "18:00 21:00" at bounding box center [365, 463] width 63 height 16
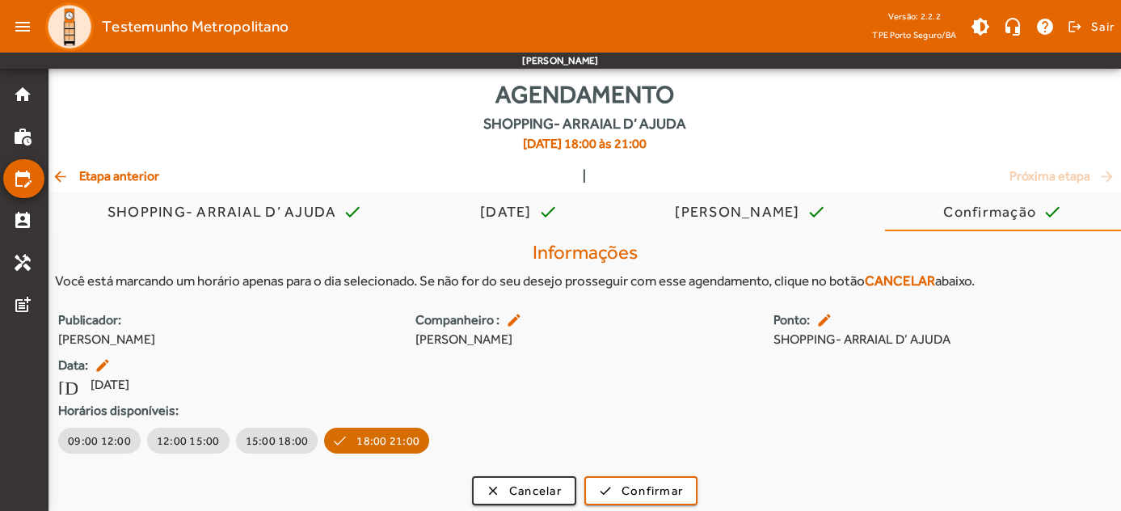
scroll to position [30, 0]
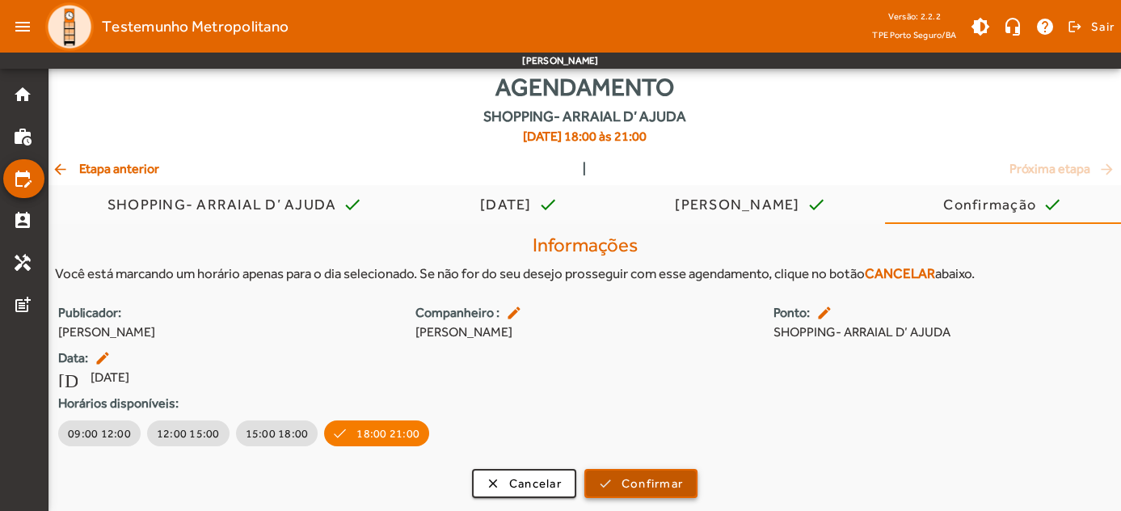
click at [657, 487] on span "Confirmar" at bounding box center [652, 483] width 61 height 19
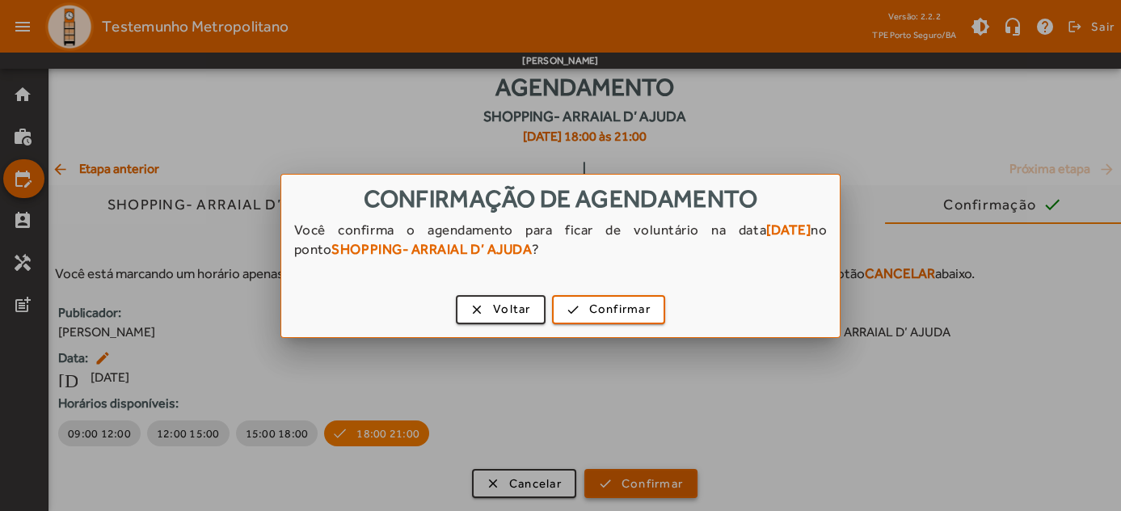
scroll to position [0, 0]
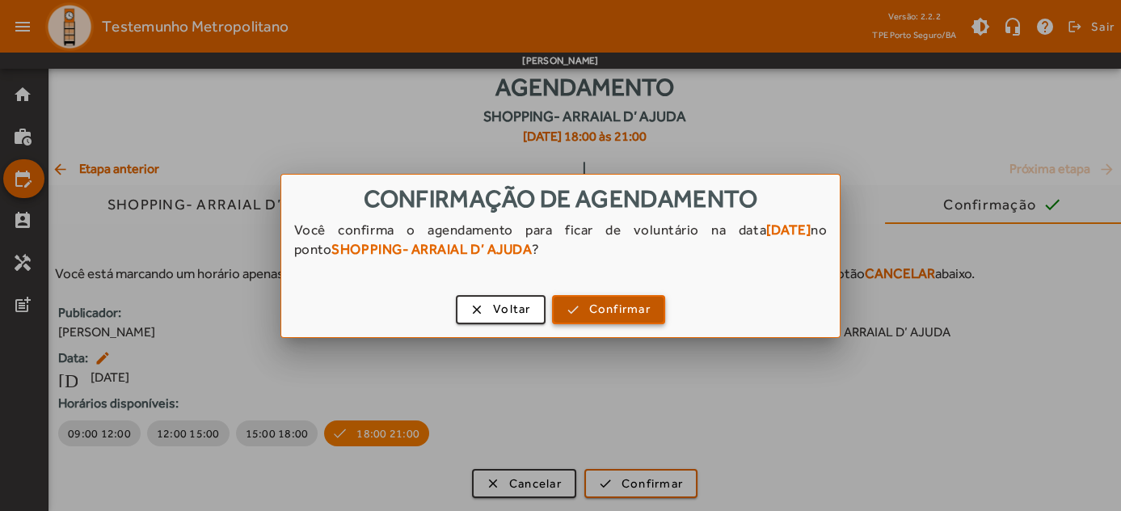
click at [613, 306] on span "Confirmar" at bounding box center [619, 309] width 61 height 19
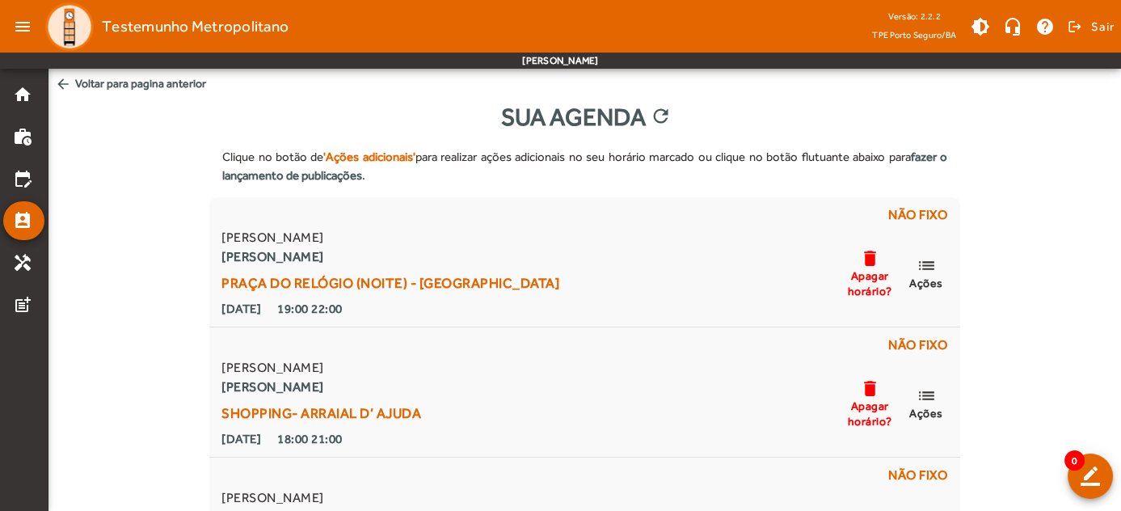
click at [89, 82] on span "arrow_back Voltar para pagina anterior" at bounding box center [584, 84] width 1072 height 30
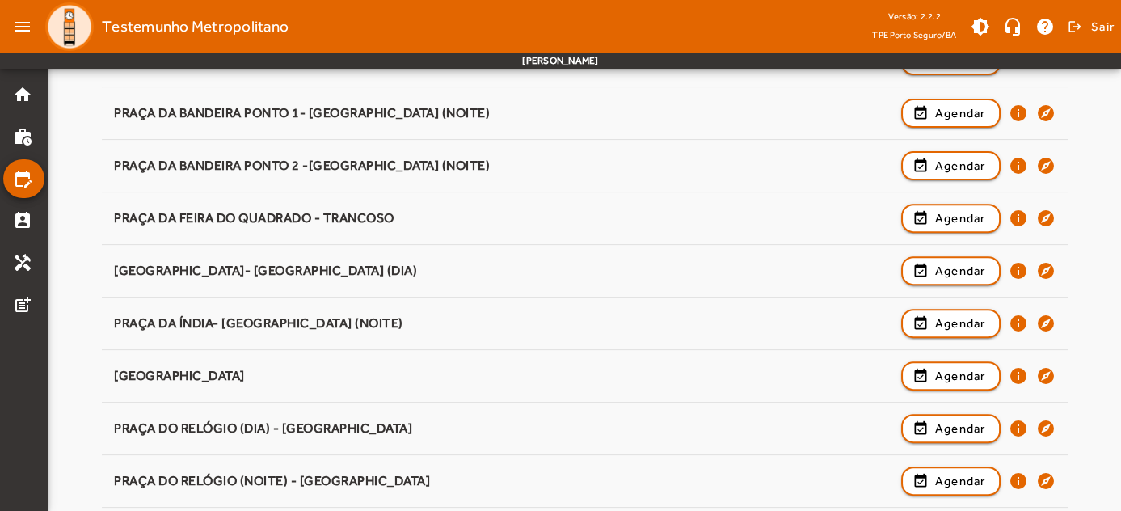
scroll to position [1788, 0]
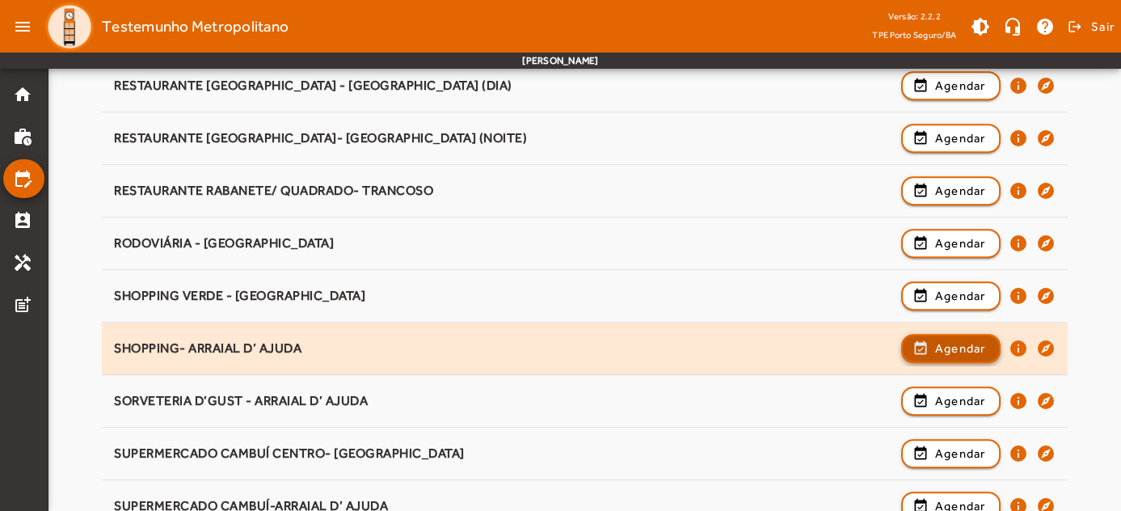
click at [974, 343] on span "Agendar" at bounding box center [960, 348] width 51 height 19
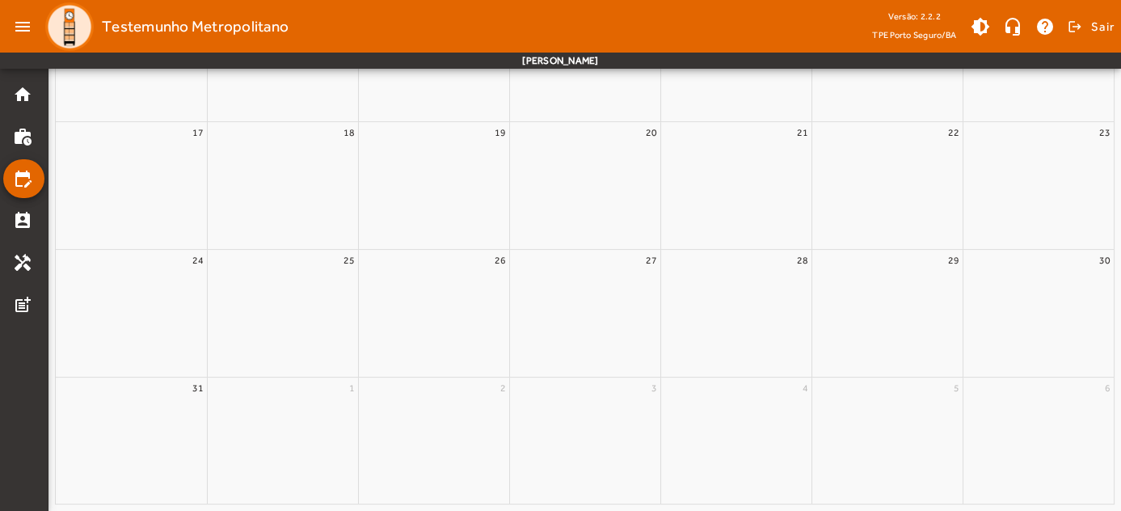
scroll to position [0, 0]
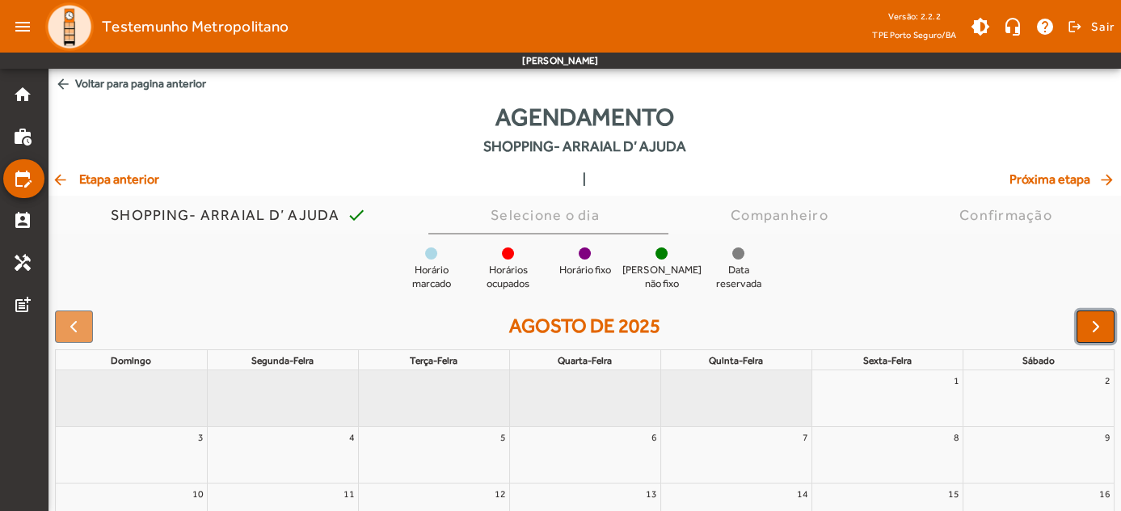
click at [1110, 327] on button "button" at bounding box center [1096, 326] width 38 height 32
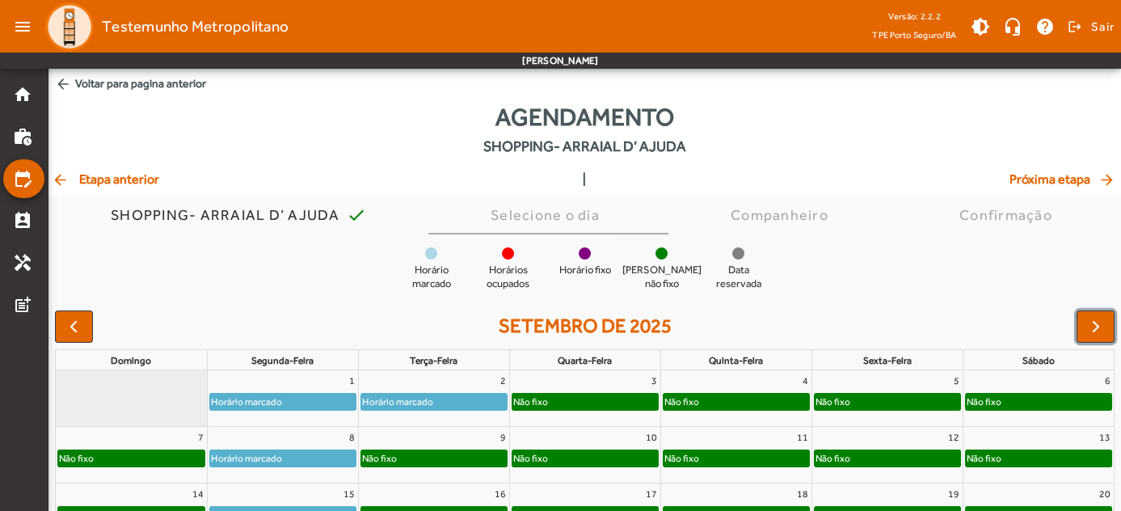
click at [461, 458] on div "Não fixo" at bounding box center [433, 458] width 145 height 16
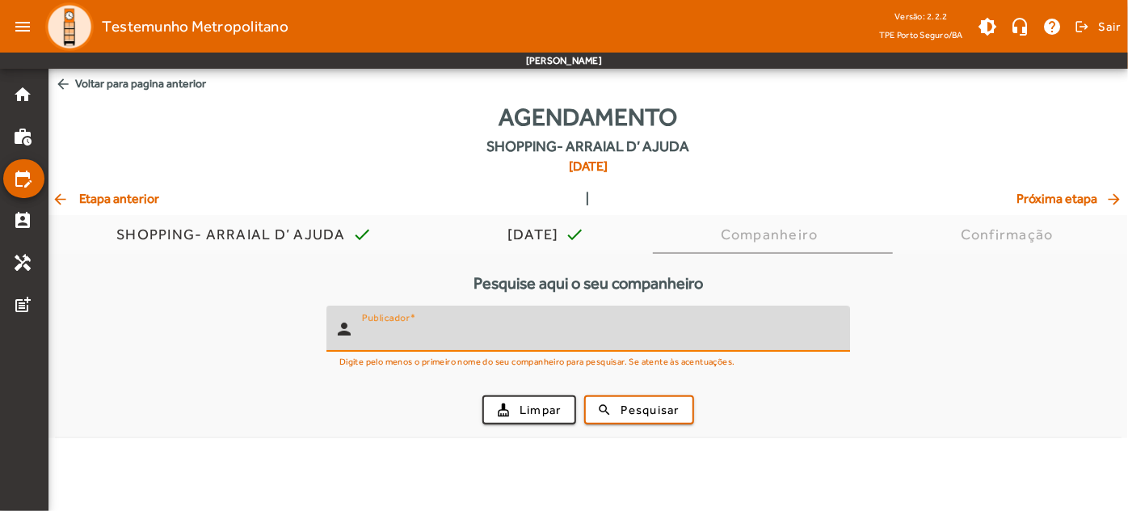
click at [467, 328] on input "Publicador" at bounding box center [599, 335] width 475 height 19
type input "***"
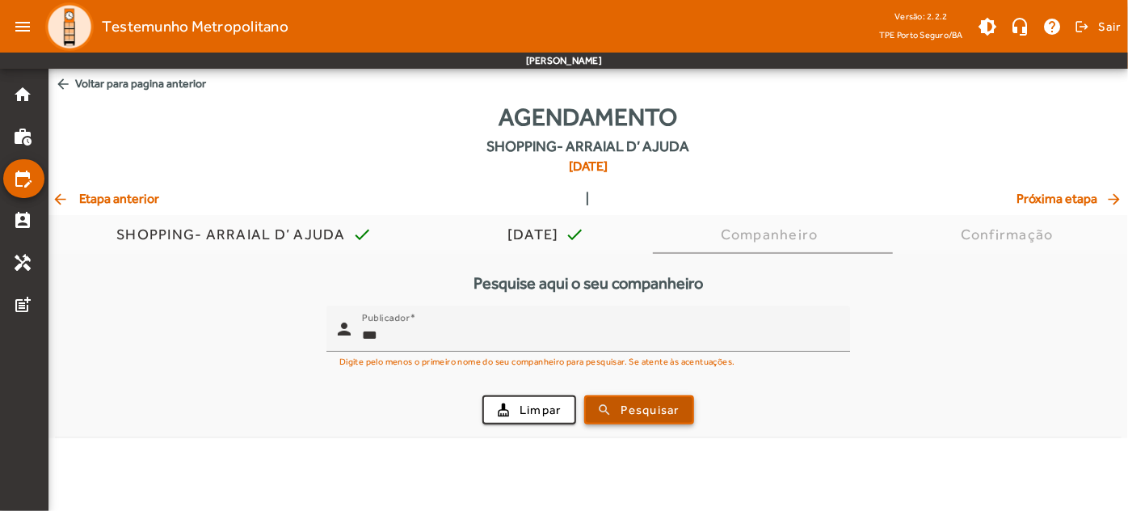
click at [670, 404] on span "Pesquisar" at bounding box center [651, 410] width 58 height 19
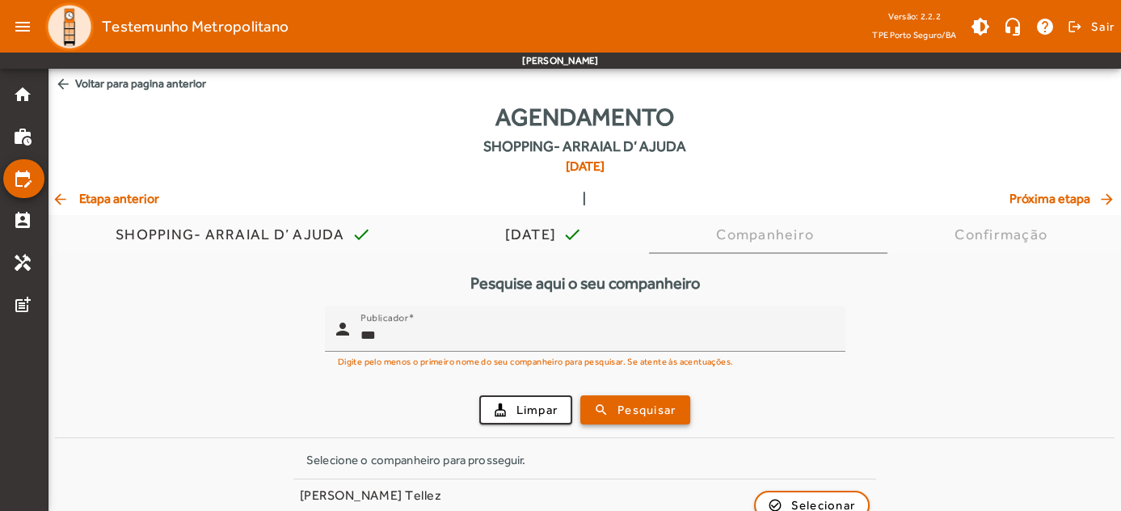
scroll to position [398, 0]
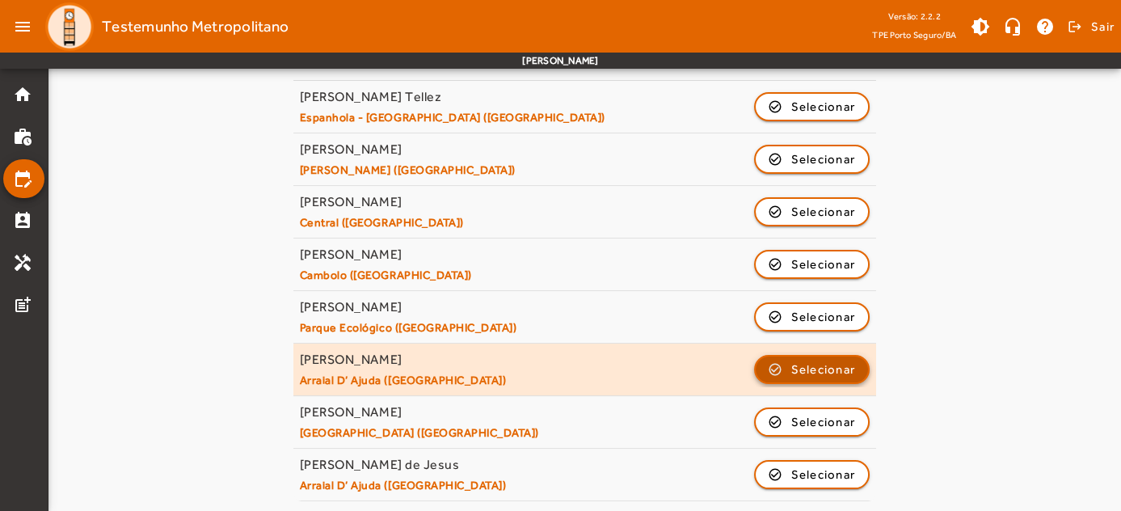
click at [826, 377] on span "Selecionar" at bounding box center [823, 369] width 65 height 19
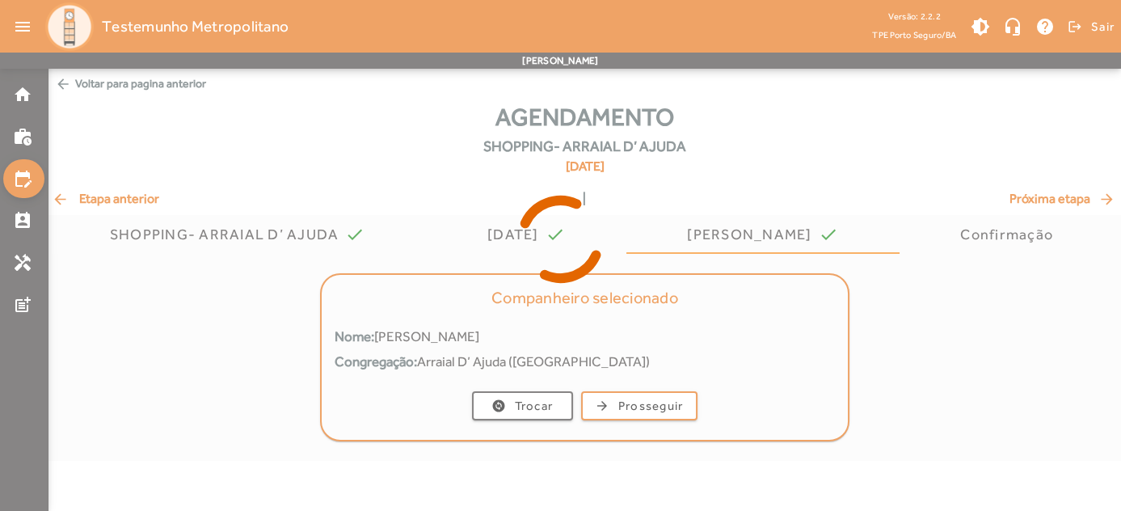
scroll to position [0, 0]
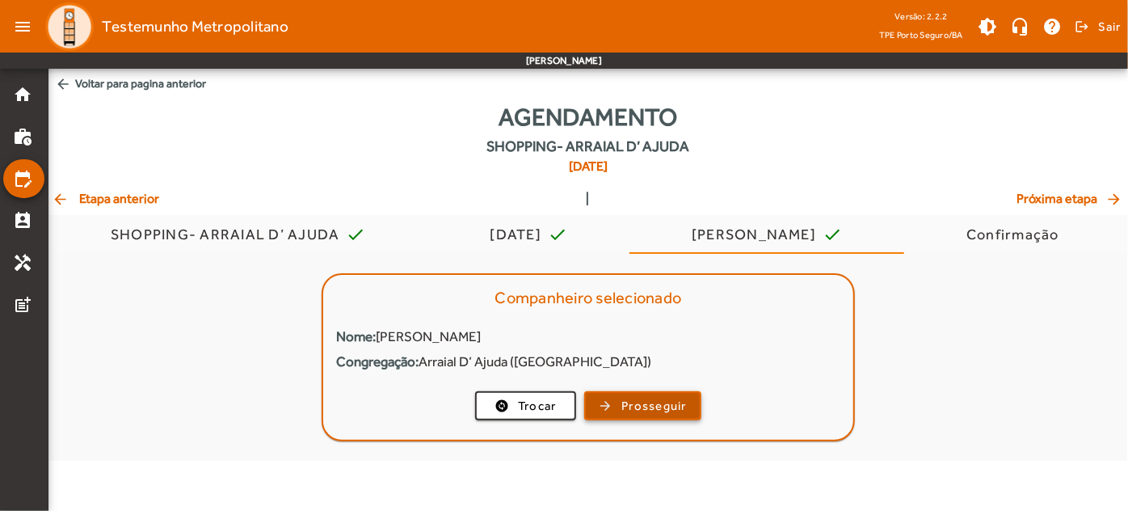
click at [615, 406] on span "button" at bounding box center [643, 405] width 114 height 39
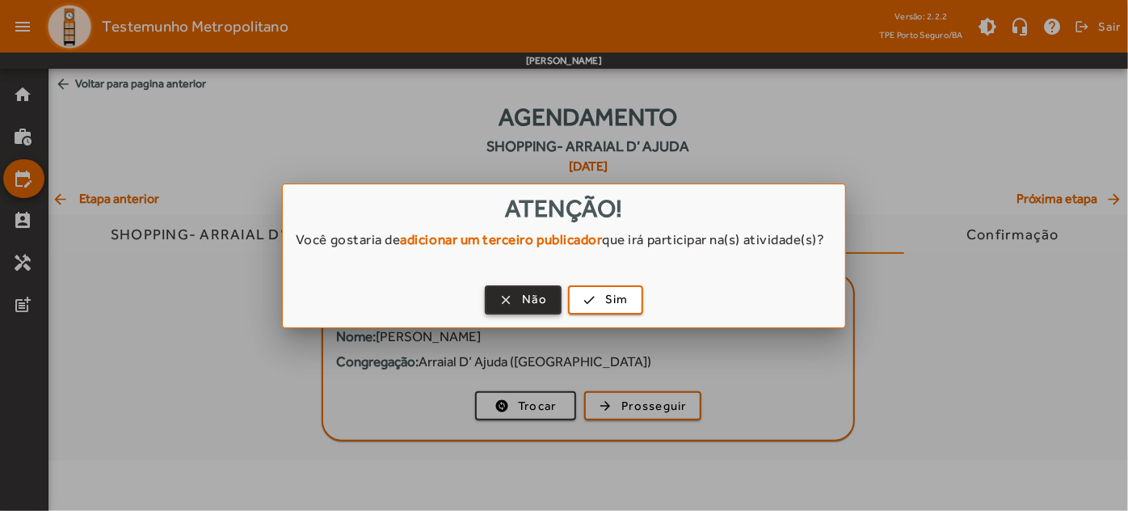
click at [521, 311] on span "button" at bounding box center [524, 299] width 74 height 39
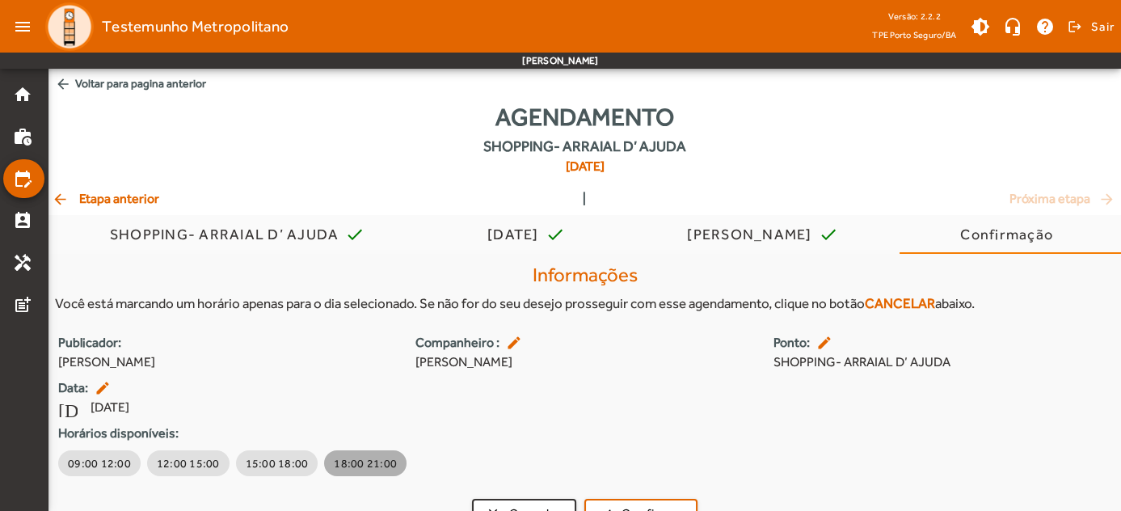
click at [363, 465] on span "18:00 21:00" at bounding box center [365, 463] width 63 height 16
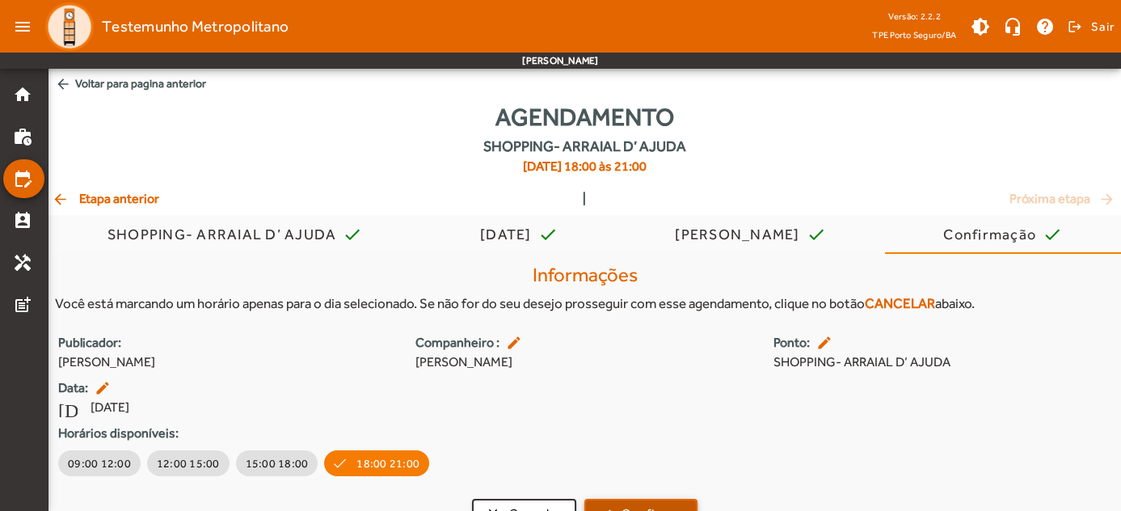
click at [625, 503] on span "submit" at bounding box center [641, 513] width 110 height 39
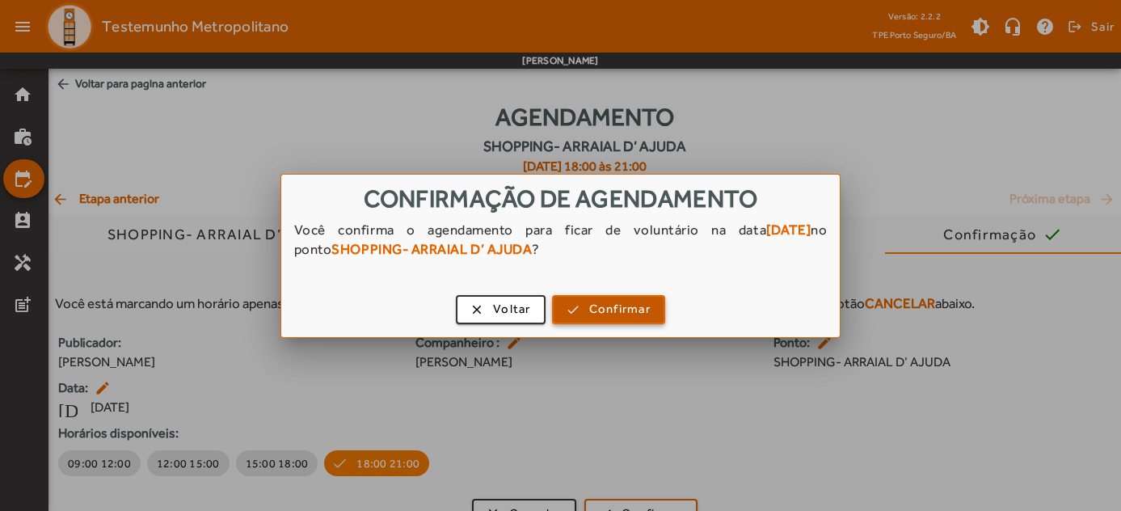
click at [612, 305] on span "Confirmar" at bounding box center [619, 309] width 61 height 19
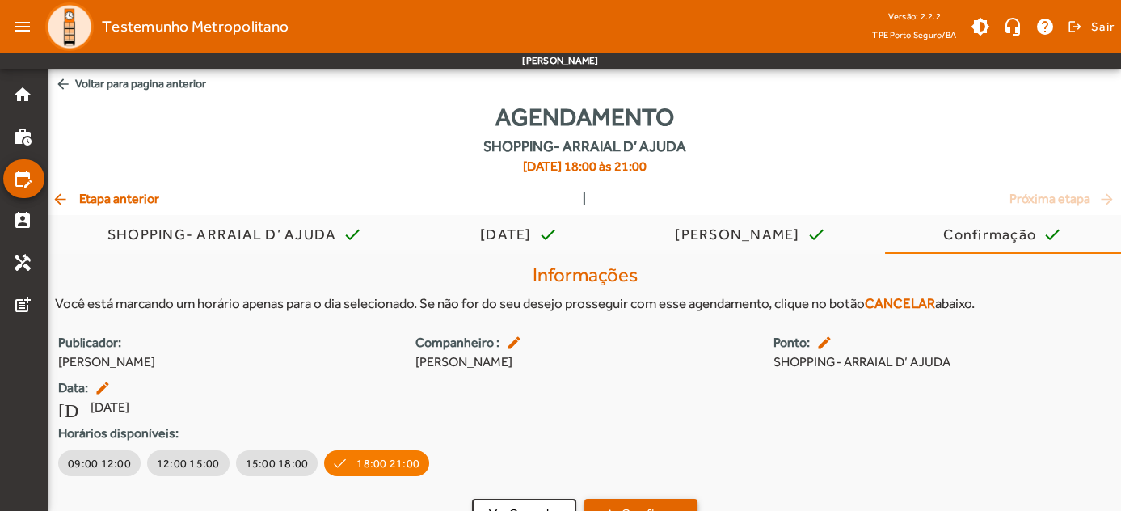
scroll to position [15, 0]
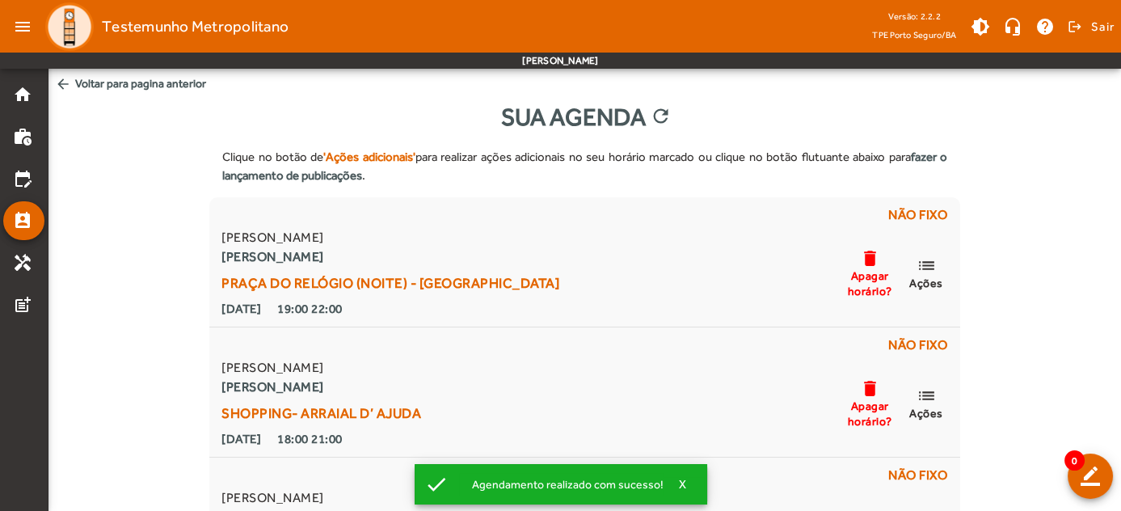
scroll to position [336, 0]
